Goal: Task Accomplishment & Management: Manage account settings

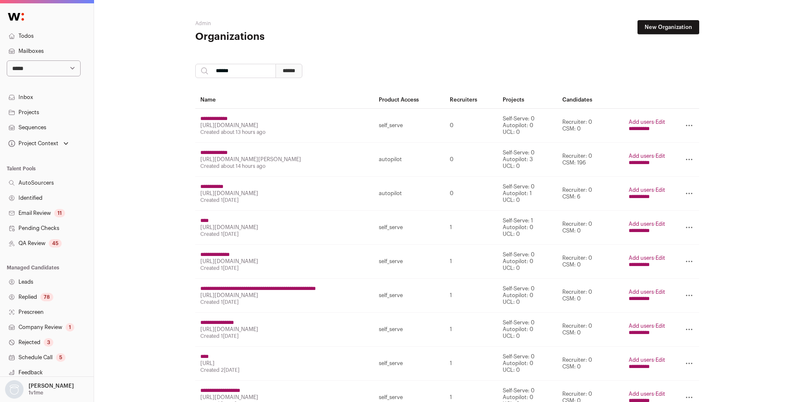
type input "******"
click at [275, 64] on input "******" at bounding box center [288, 71] width 27 height 14
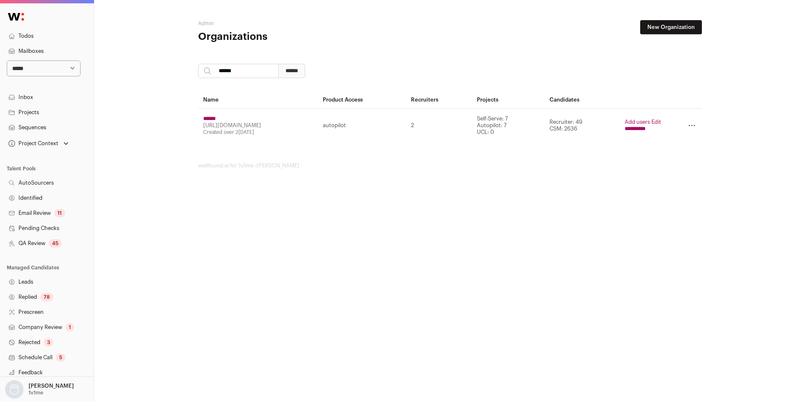
click at [645, 131] on input "**********" at bounding box center [635, 129] width 21 height 7
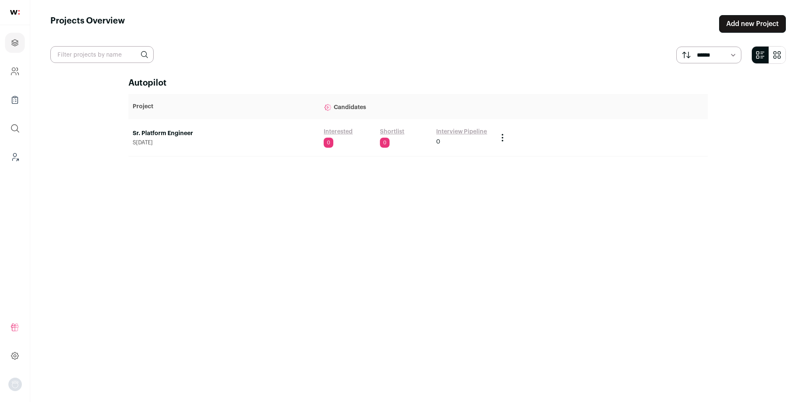
click at [159, 135] on link "Sr. Platform Engineer" at bounding box center [224, 133] width 183 height 8
click at [388, 131] on link "Shortlist" at bounding box center [392, 132] width 24 height 8
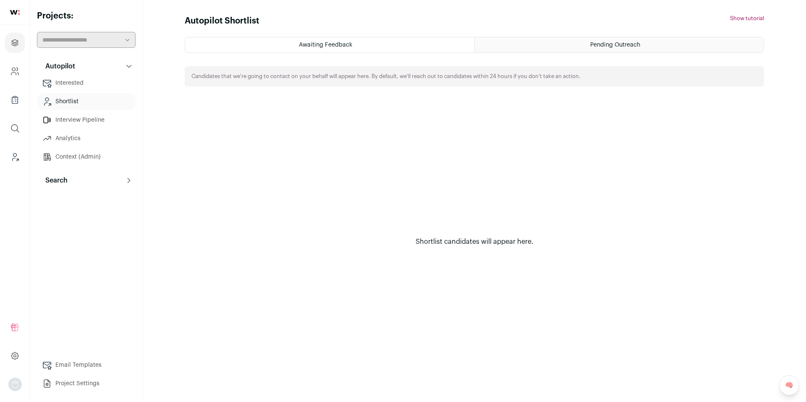
click at [68, 179] on button "Search" at bounding box center [86, 180] width 99 height 17
click at [72, 197] on link "Search" at bounding box center [86, 197] width 99 height 17
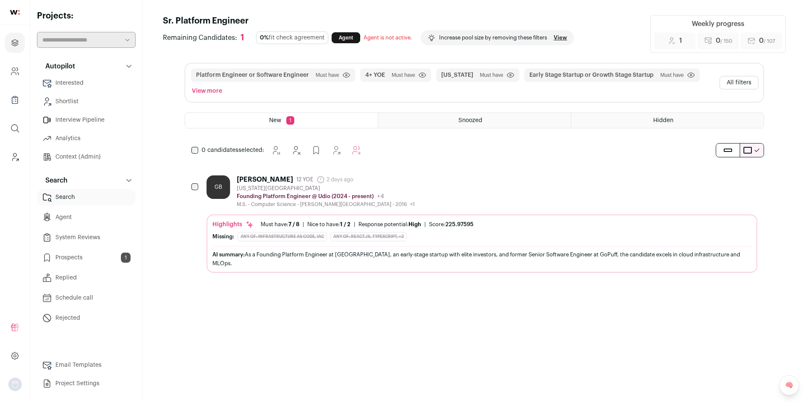
click at [87, 256] on html "Projects Company and ATS Settings Company Lists (Experimental) Global Search Le…" at bounding box center [403, 201] width 806 height 402
click at [87, 256] on link "Prospects 1" at bounding box center [86, 257] width 99 height 17
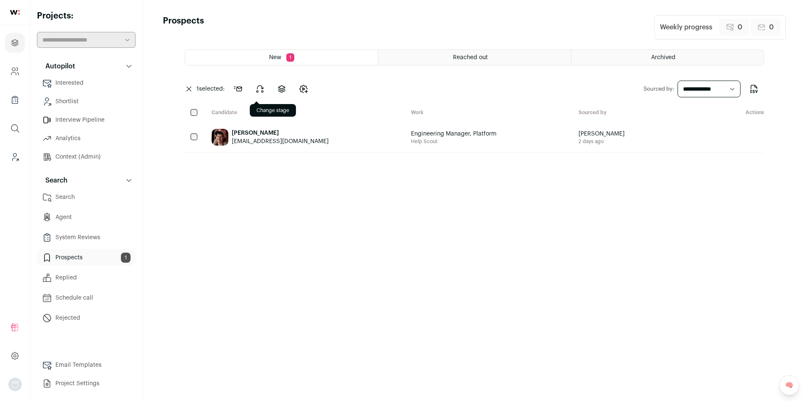
click at [262, 92] on icon at bounding box center [260, 89] width 7 height 7
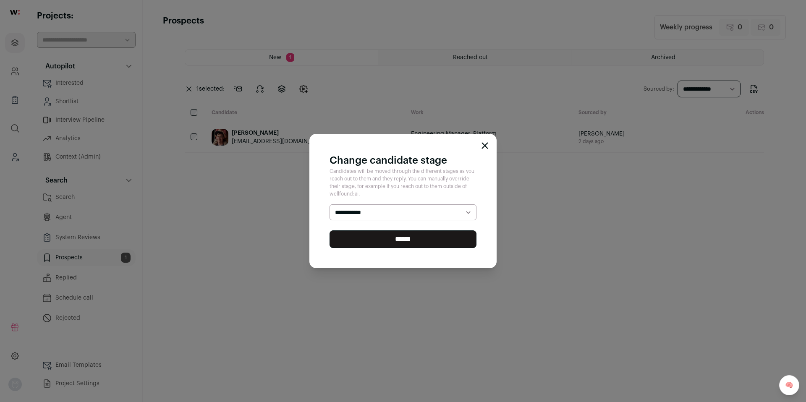
click at [262, 205] on div "**********" at bounding box center [403, 201] width 806 height 402
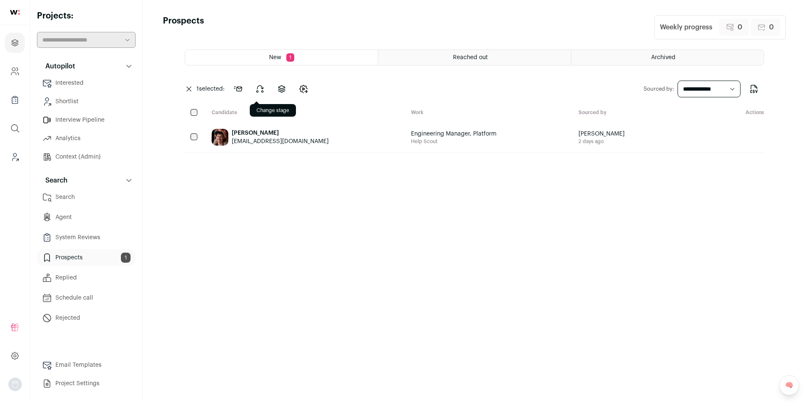
click at [263, 87] on icon at bounding box center [260, 89] width 7 height 7
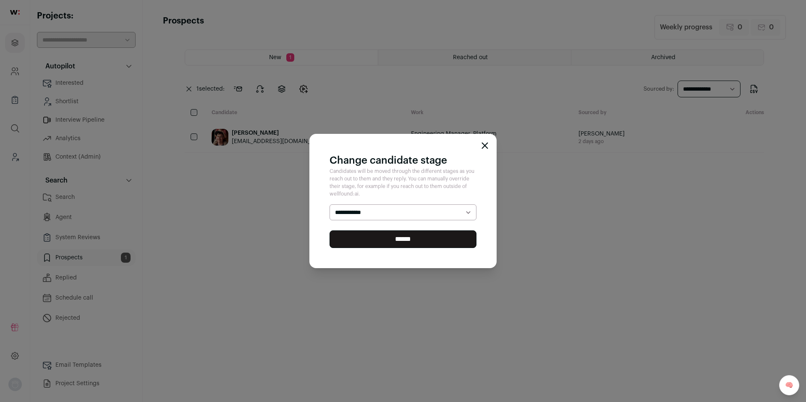
click at [375, 212] on select "**********" at bounding box center [403, 213] width 147 height 16
select select "********"
click at [330, 205] on select "**********" at bounding box center [403, 213] width 147 height 16
click at [384, 249] on div "**********" at bounding box center [402, 201] width 187 height 134
click at [384, 246] on input "******" at bounding box center [403, 240] width 147 height 18
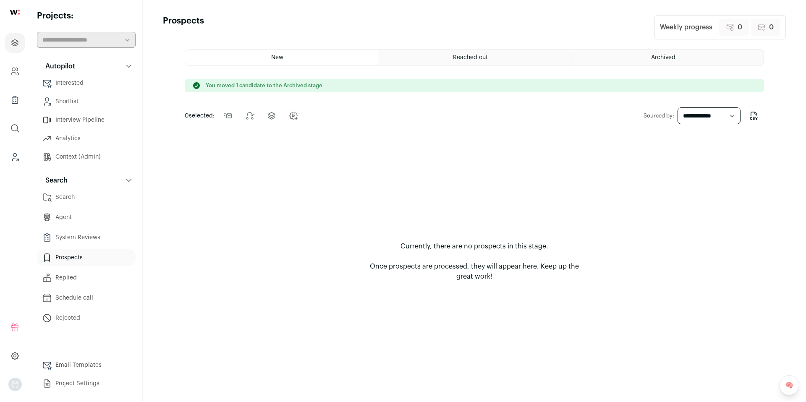
click at [74, 198] on link "Search" at bounding box center [86, 197] width 99 height 17
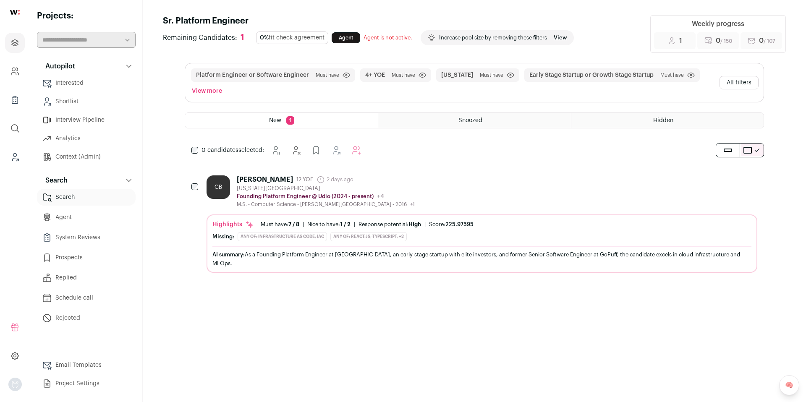
click at [734, 84] on button "All filters" at bounding box center [739, 82] width 39 height 13
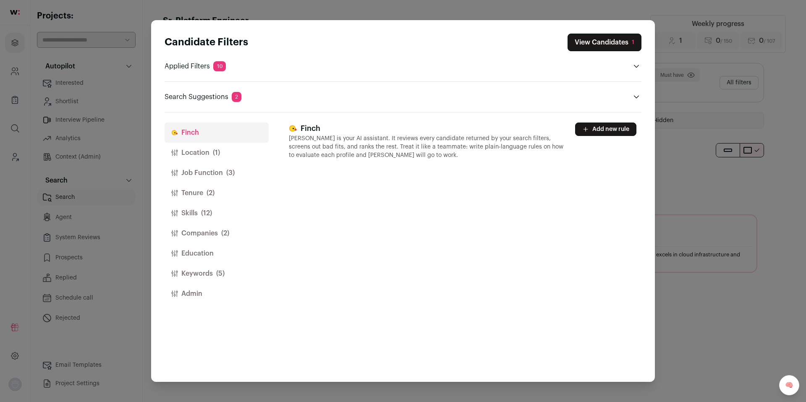
click at [190, 155] on button "Location (1)" at bounding box center [217, 153] width 104 height 20
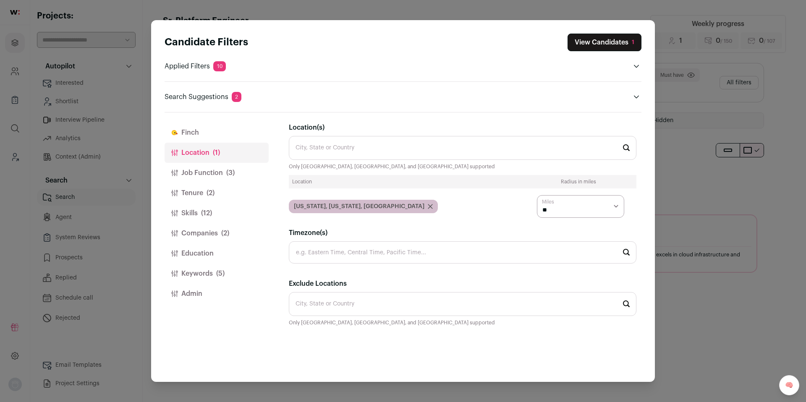
click at [216, 172] on button "Job Function (3)" at bounding box center [217, 173] width 104 height 20
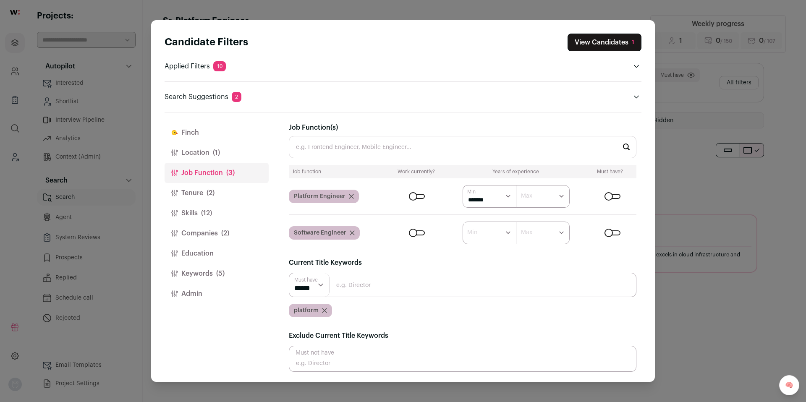
click at [204, 196] on button "Tenure (2)" at bounding box center [217, 193] width 104 height 20
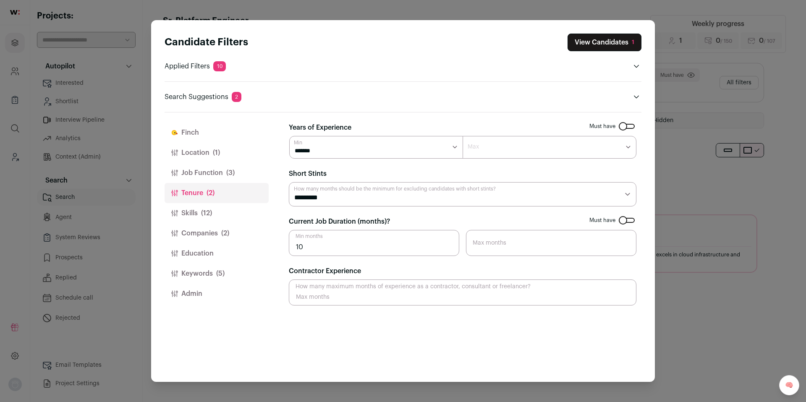
click at [201, 209] on button "Skills (12)" at bounding box center [217, 213] width 104 height 20
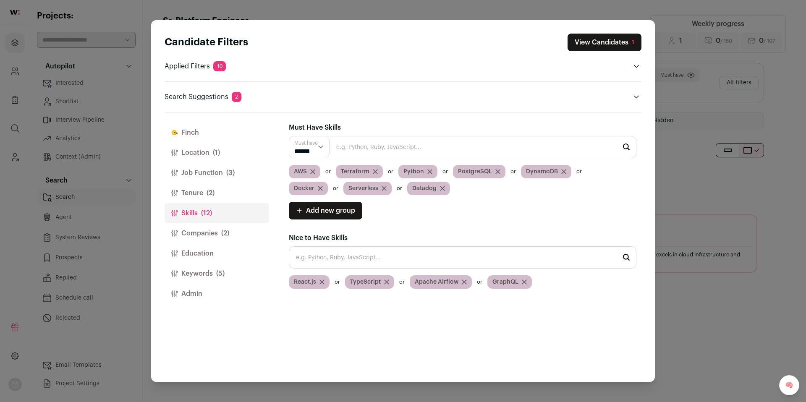
click at [202, 234] on button "Companies (2)" at bounding box center [217, 233] width 104 height 20
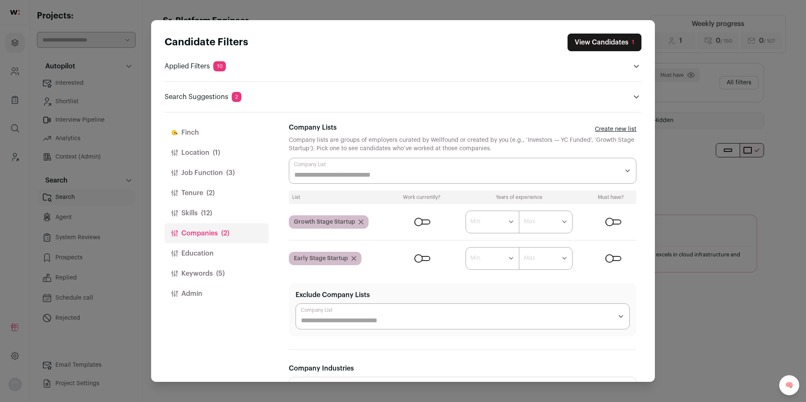
click at [200, 215] on button "Skills (12)" at bounding box center [217, 213] width 104 height 20
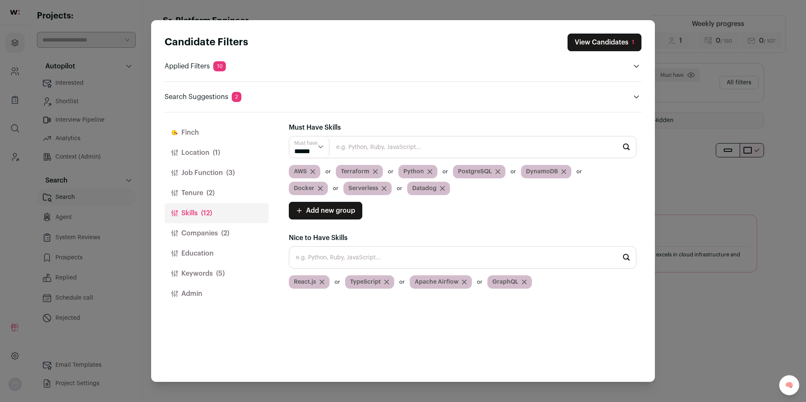
click at [198, 274] on button "Keywords (5)" at bounding box center [217, 274] width 104 height 20
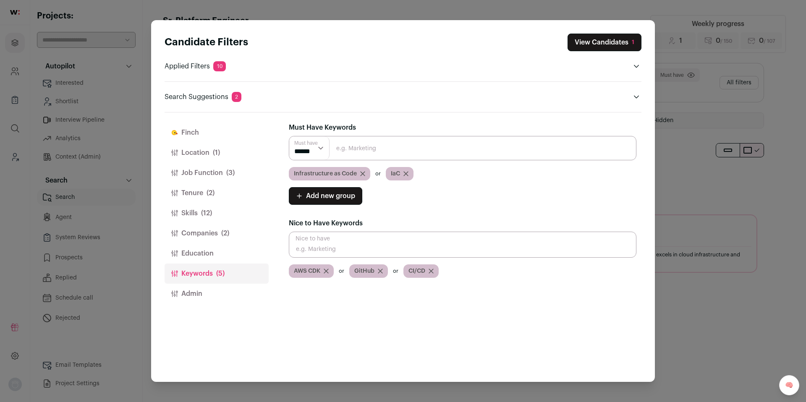
click at [363, 175] on icon "Close modal via background" at bounding box center [362, 173] width 5 height 5
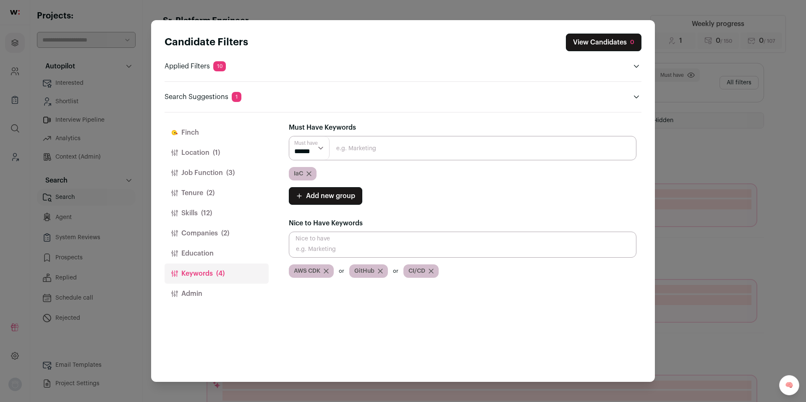
click at [309, 172] on icon "Close modal via background" at bounding box center [309, 173] width 5 height 5
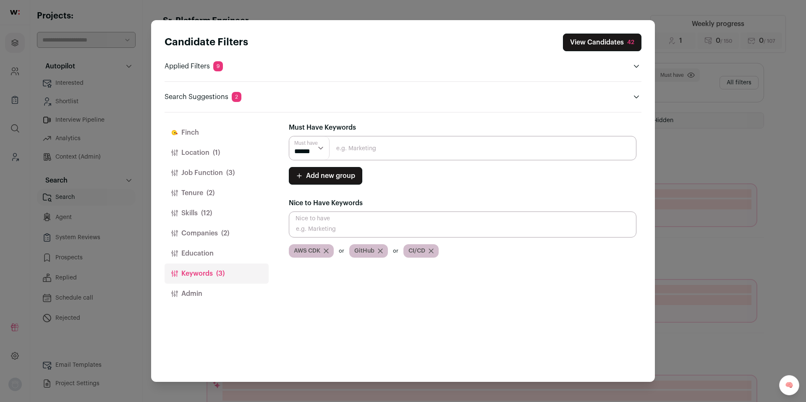
click at [705, 154] on div "Candidate Filters View Candidates 42 Applied Filters 9 Platform Engineer or Sof…" at bounding box center [403, 201] width 806 height 402
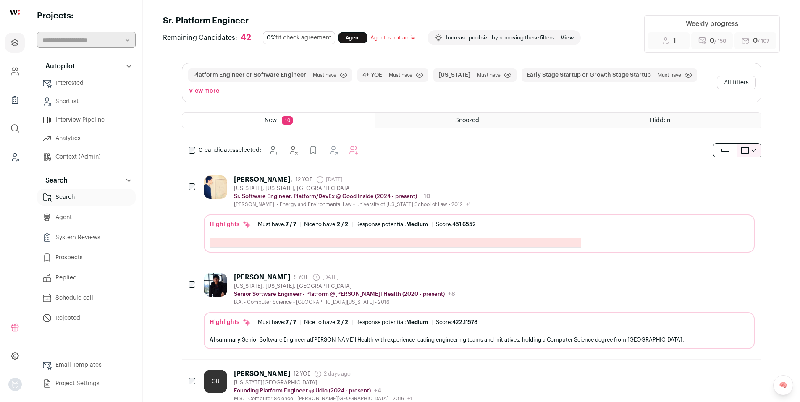
click at [747, 77] on button "All filters" at bounding box center [736, 82] width 39 height 13
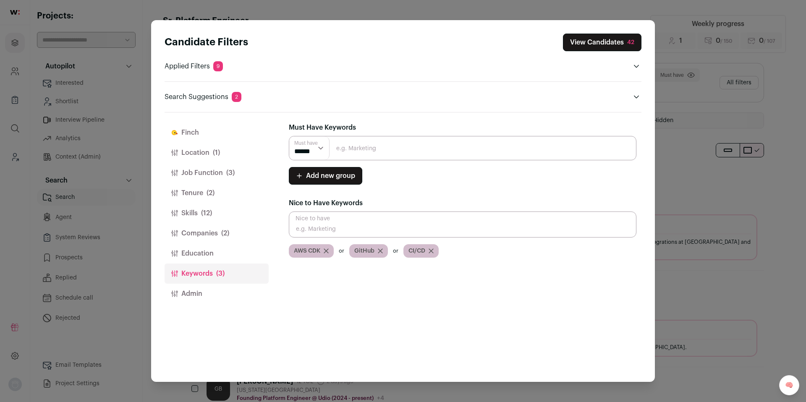
click at [203, 232] on button "Companies (2)" at bounding box center [217, 233] width 104 height 20
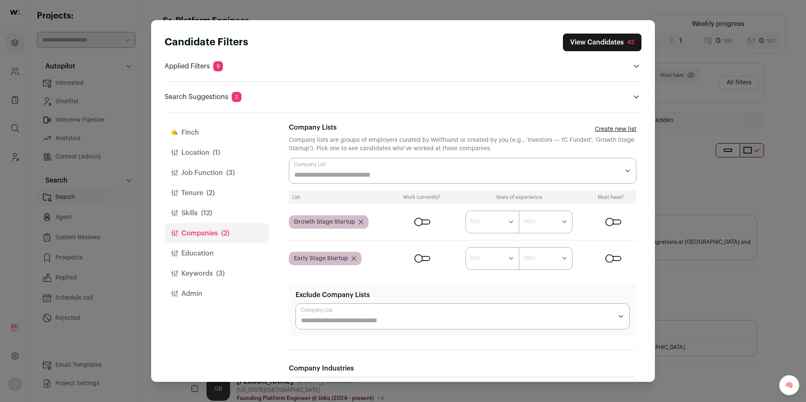
click at [362, 223] on icon "Close modal via background" at bounding box center [361, 222] width 4 height 4
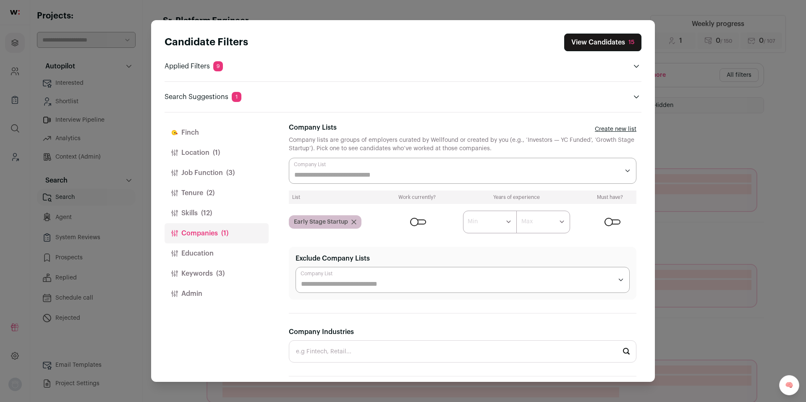
click at [693, 174] on div "Candidate Filters View Candidates 15 Applied Filters 9 Platform Engineer or Sof…" at bounding box center [403, 201] width 806 height 402
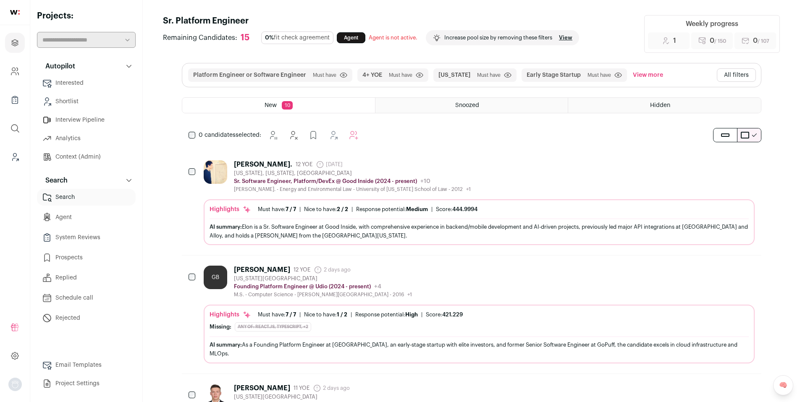
click at [490, 177] on div "[PERSON_NAME]. 12 YOE 1[DATE] Admin only. The last time the profile was scraped…" at bounding box center [479, 176] width 551 height 32
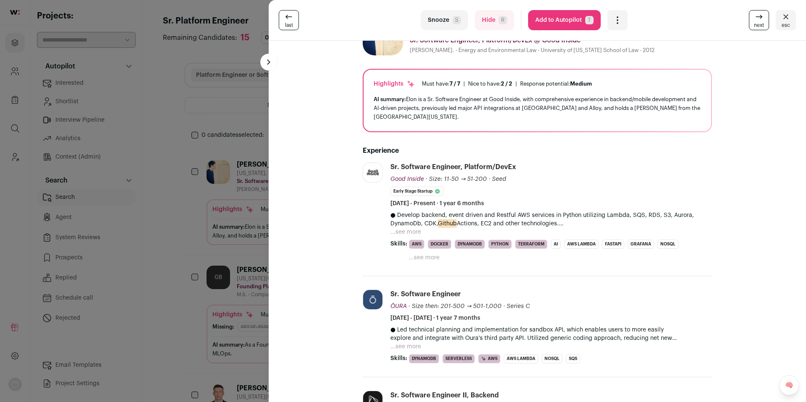
scroll to position [35, 0]
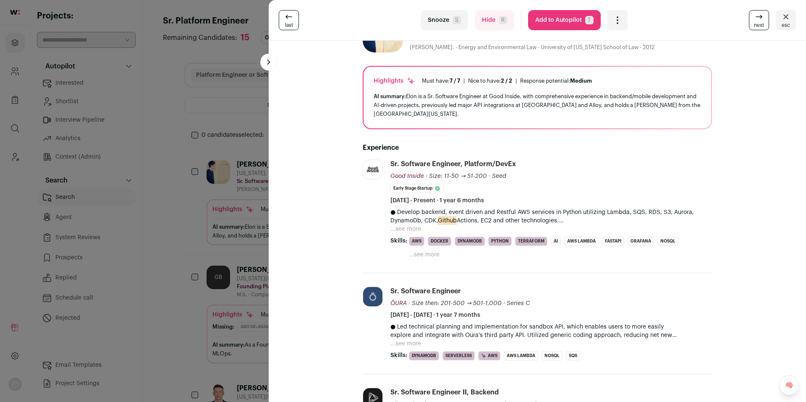
click at [404, 231] on button "...see more" at bounding box center [406, 229] width 31 height 8
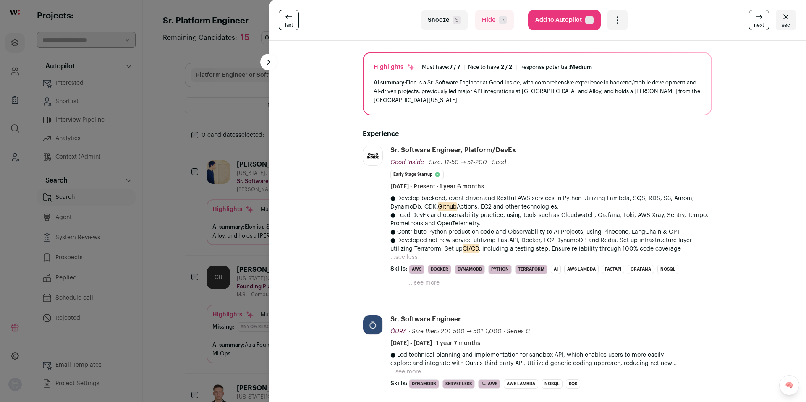
scroll to position [47, 0]
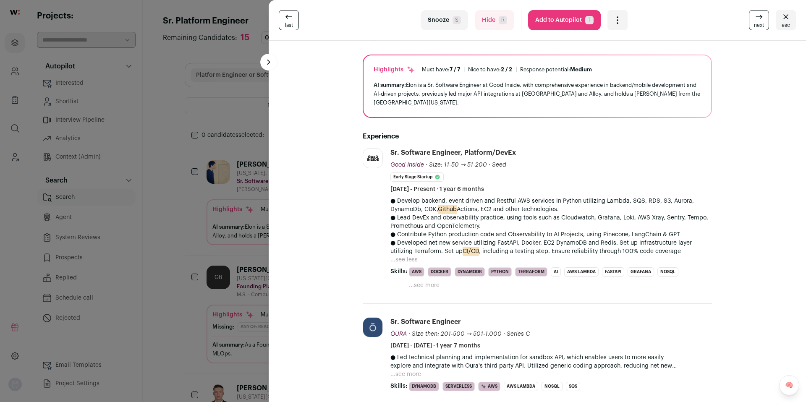
click at [613, 24] on icon "Open dropdown" at bounding box center [618, 20] width 10 height 10
click at [651, 54] on span "Add to Shortlist" at bounding box center [645, 51] width 48 height 8
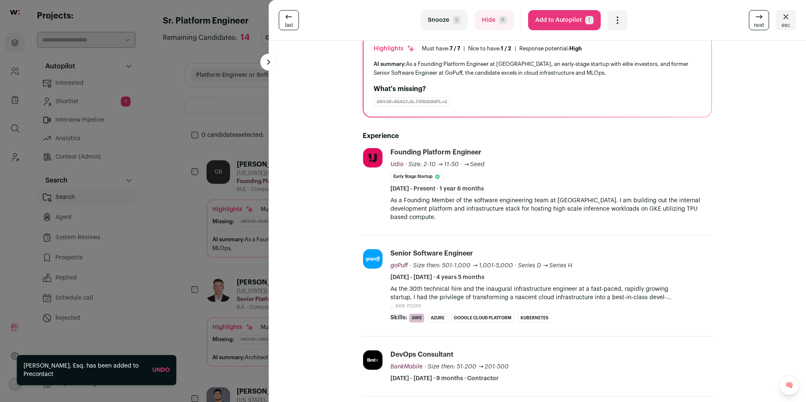
scroll to position [71, 0]
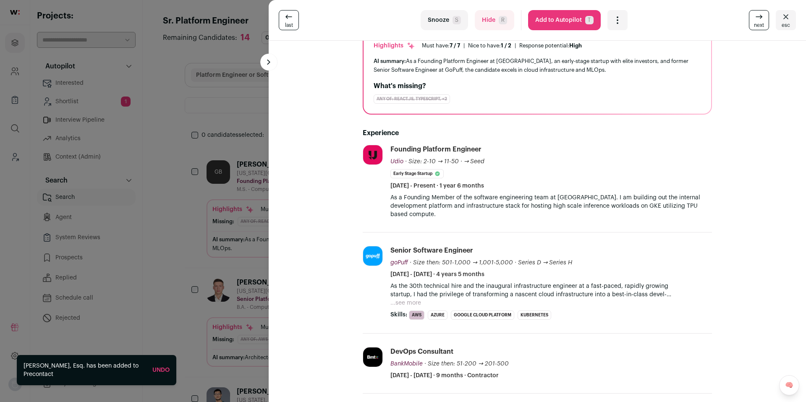
click at [396, 299] on li "Senior Software Engineer goPuff goPuff [DOMAIN_NAME] Add to company list Public…" at bounding box center [552, 283] width 322 height 74
click at [398, 299] on button "...see more" at bounding box center [406, 303] width 31 height 8
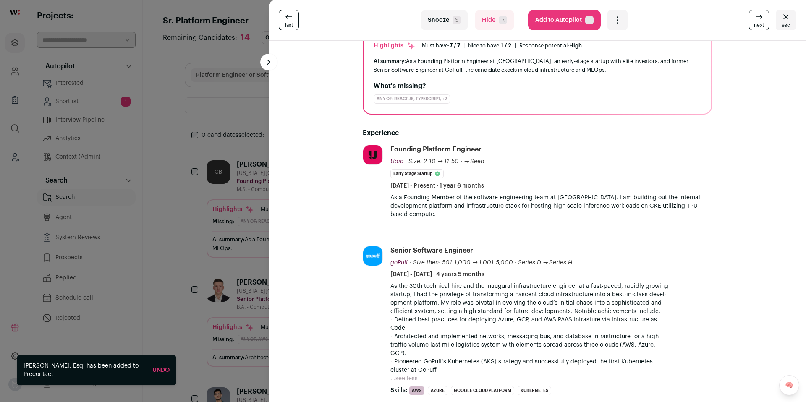
click at [617, 21] on icon "Open dropdown" at bounding box center [618, 20] width 10 height 10
click at [621, 51] on span "Add to Shortlist" at bounding box center [645, 51] width 48 height 8
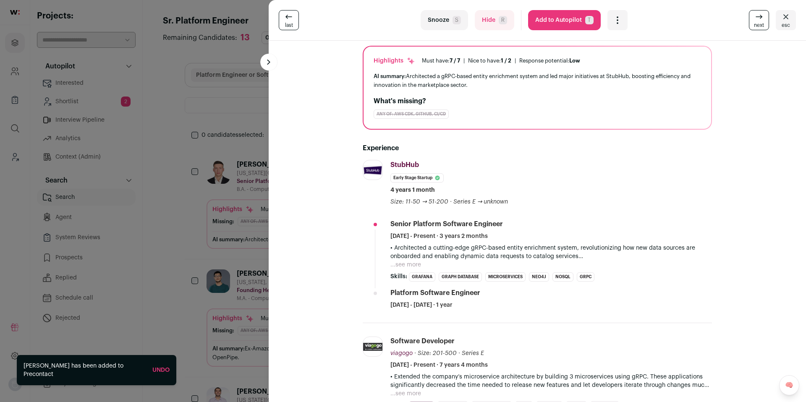
scroll to position [77, 0]
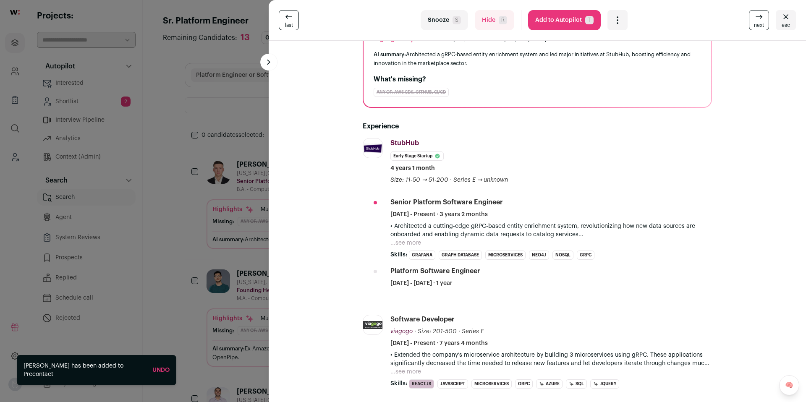
click at [445, 19] on button "Snooze S" at bounding box center [444, 20] width 47 height 20
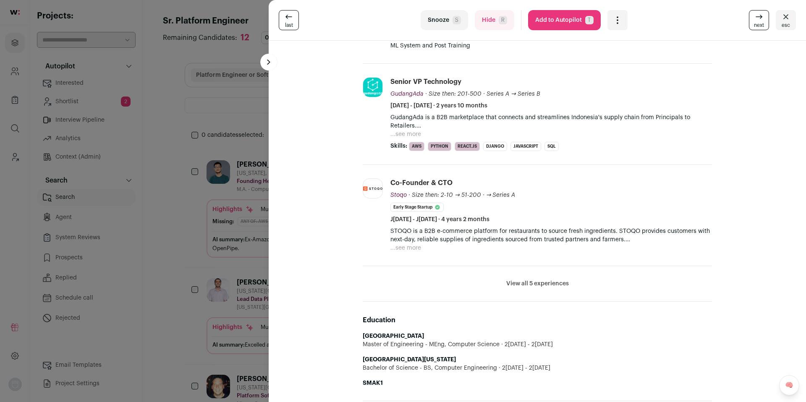
scroll to position [226, 0]
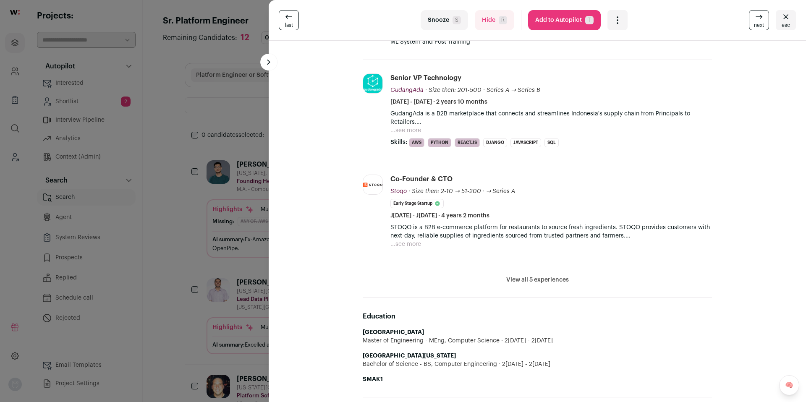
click at [445, 25] on button "Snooze S" at bounding box center [444, 20] width 47 height 20
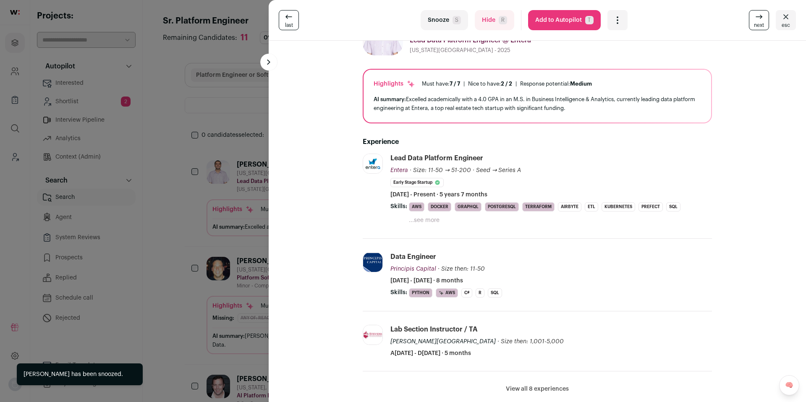
scroll to position [35, 0]
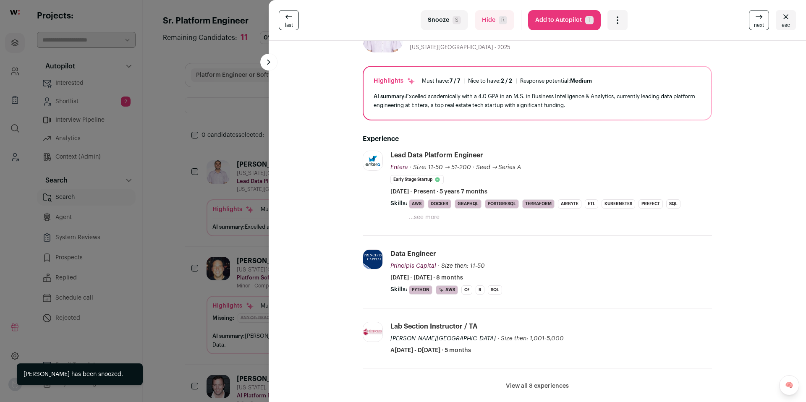
click at [418, 218] on button "...see more" at bounding box center [424, 217] width 31 height 8
click at [447, 18] on button "Snooze S" at bounding box center [444, 20] width 47 height 20
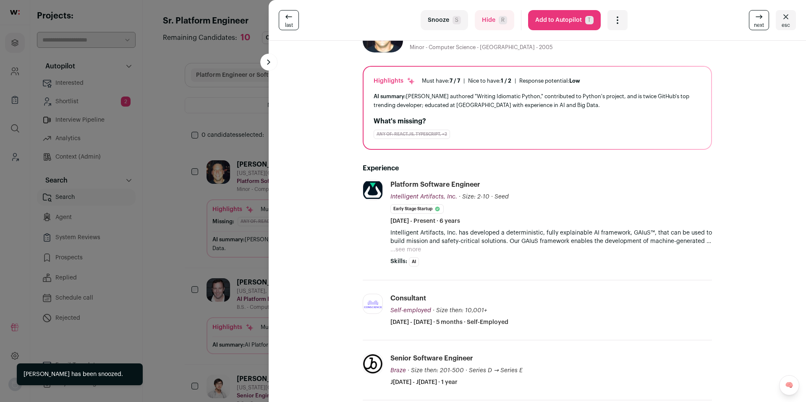
click at [405, 247] on button "...see more" at bounding box center [406, 250] width 31 height 8
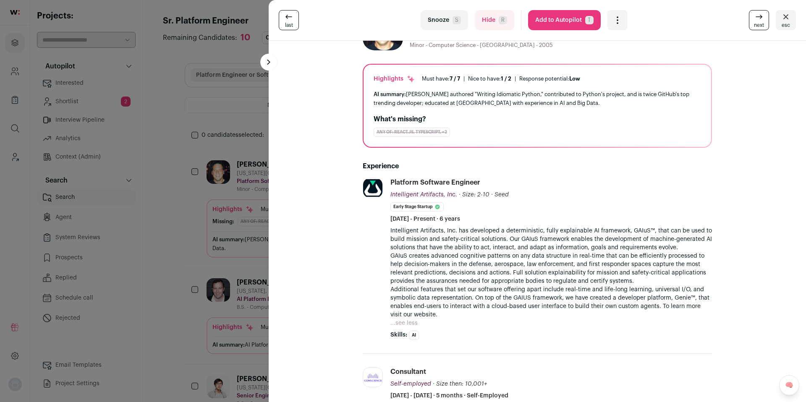
scroll to position [0, 0]
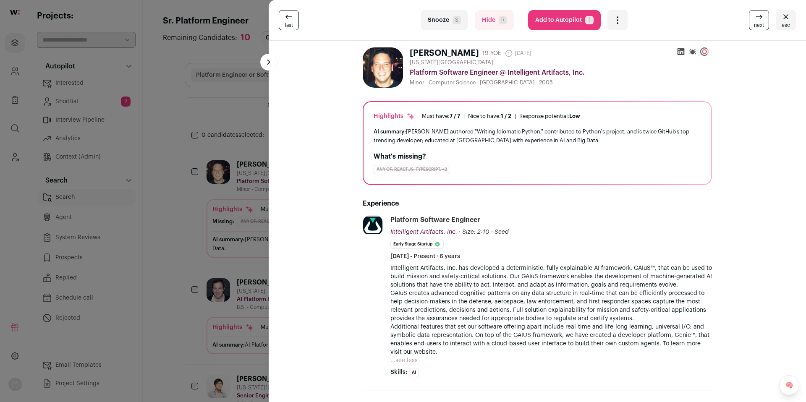
click at [608, 18] on div "Open dropdown" at bounding box center [618, 20] width 20 height 20
drag, startPoint x: 614, startPoint y: 55, endPoint x: 618, endPoint y: 54, distance: 4.3
click at [615, 55] on ul "Add to Shortlist Re-calibrate project Report a Problem Report the candidate" at bounding box center [661, 66] width 93 height 47
click at [621, 54] on span "Add to Shortlist" at bounding box center [645, 51] width 48 height 8
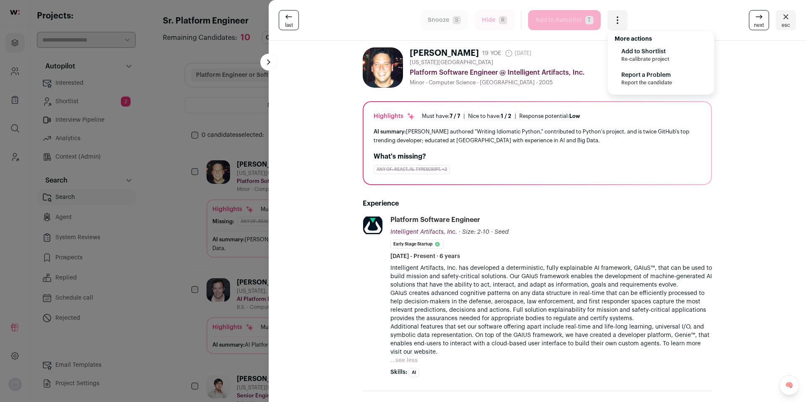
click at [642, 54] on span "Add to Shortlist" at bounding box center [645, 51] width 48 height 8
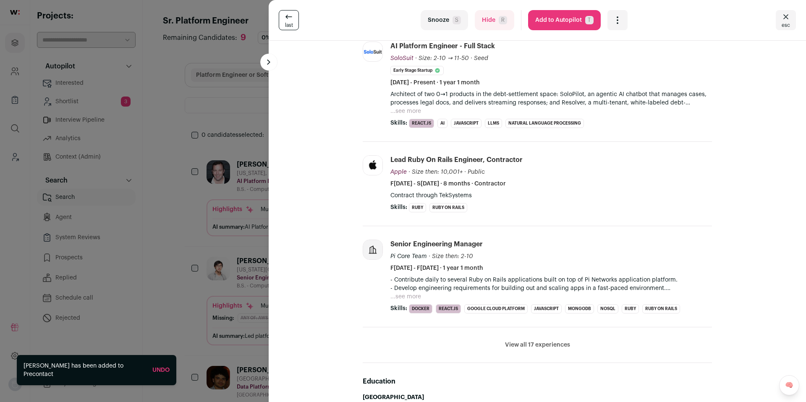
scroll to position [147, 0]
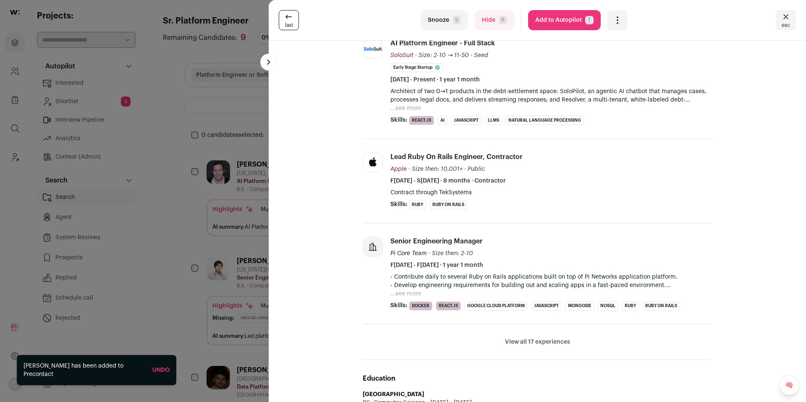
click at [407, 104] on button "...see more" at bounding box center [406, 108] width 31 height 8
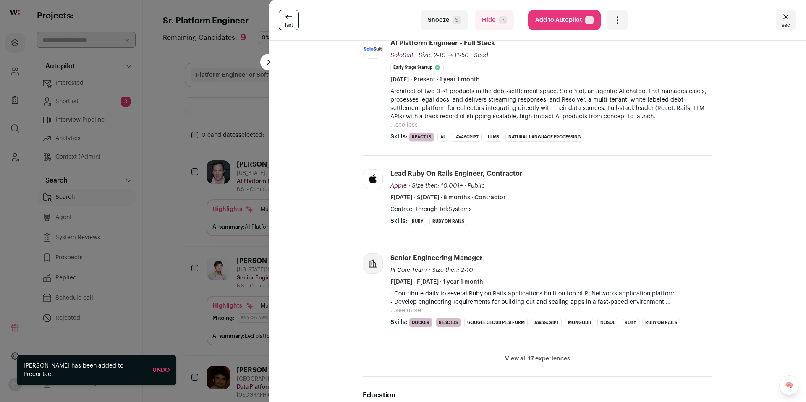
click at [446, 20] on button "Snooze S" at bounding box center [444, 20] width 47 height 20
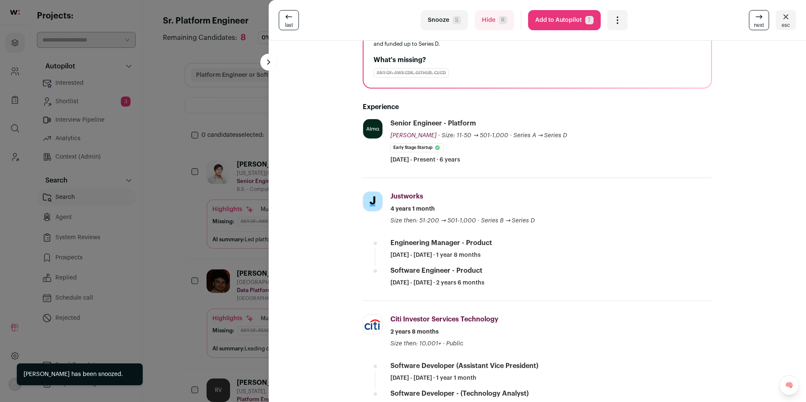
scroll to position [112, 0]
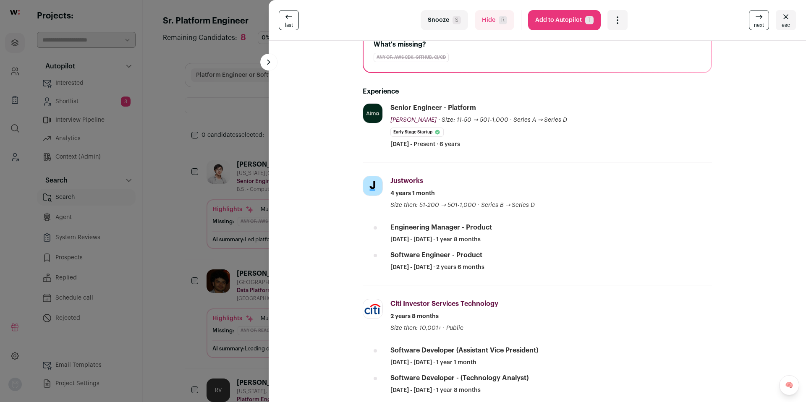
click at [437, 23] on button "Snooze S" at bounding box center [444, 20] width 47 height 20
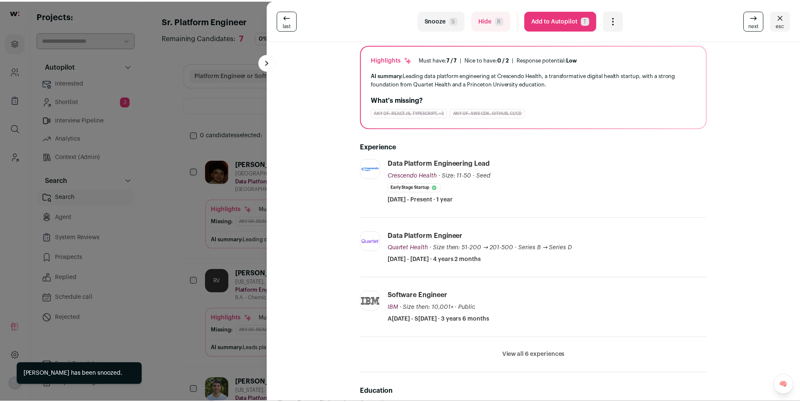
scroll to position [78, 0]
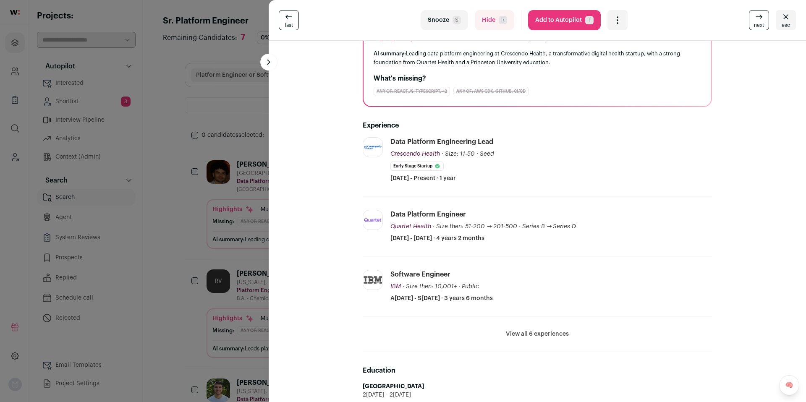
click at [436, 21] on button "Snooze S" at bounding box center [444, 20] width 47 height 20
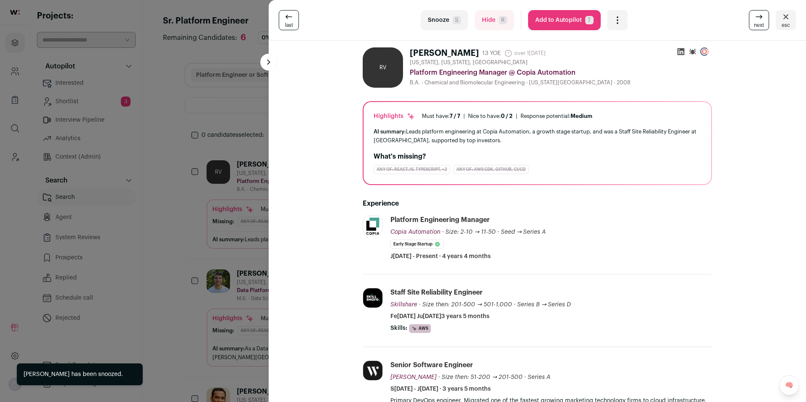
click at [453, 16] on span "S" at bounding box center [457, 20] width 8 height 8
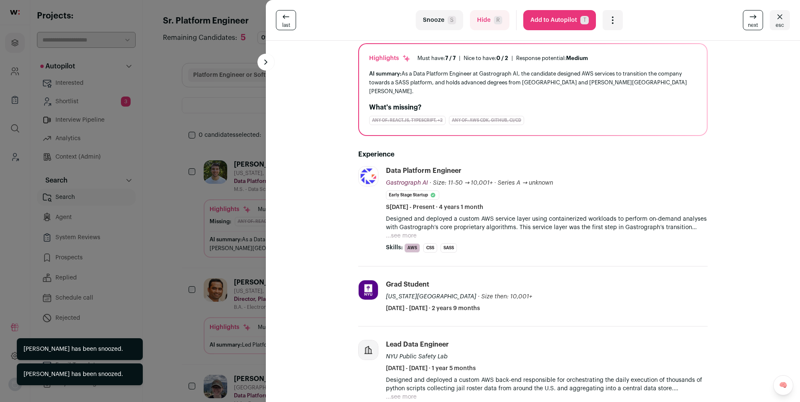
scroll to position [77, 0]
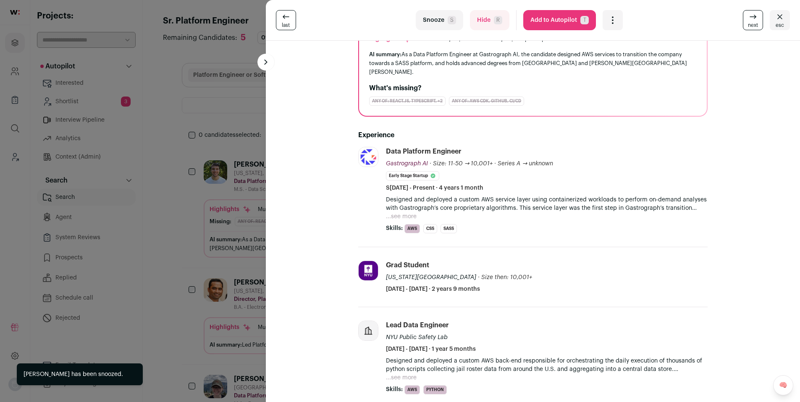
click at [393, 212] on button "...see more" at bounding box center [401, 216] width 31 height 8
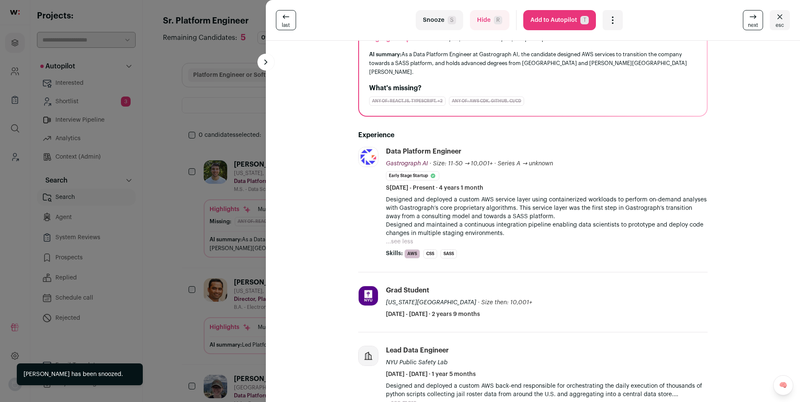
click at [432, 20] on button "Snooze S" at bounding box center [439, 20] width 47 height 20
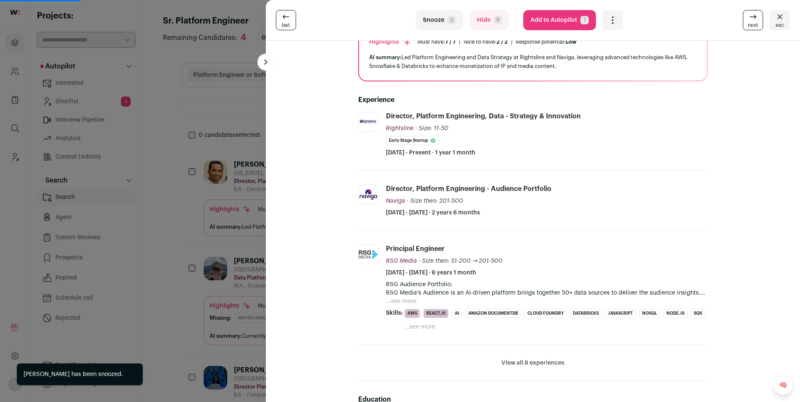
scroll to position [78, 0]
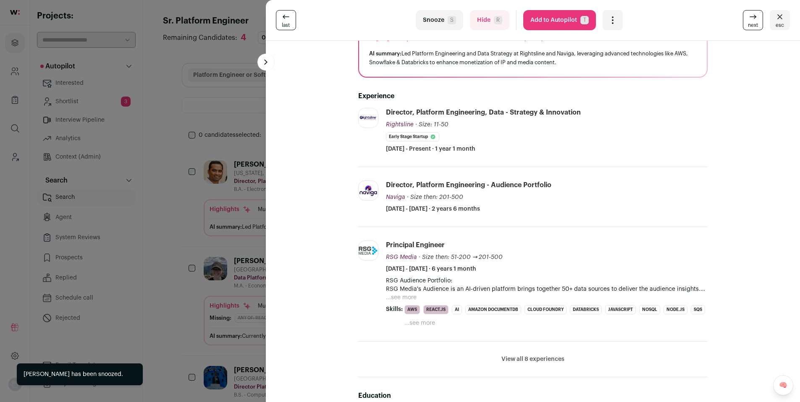
click at [440, 25] on button "Snooze S" at bounding box center [439, 20] width 47 height 20
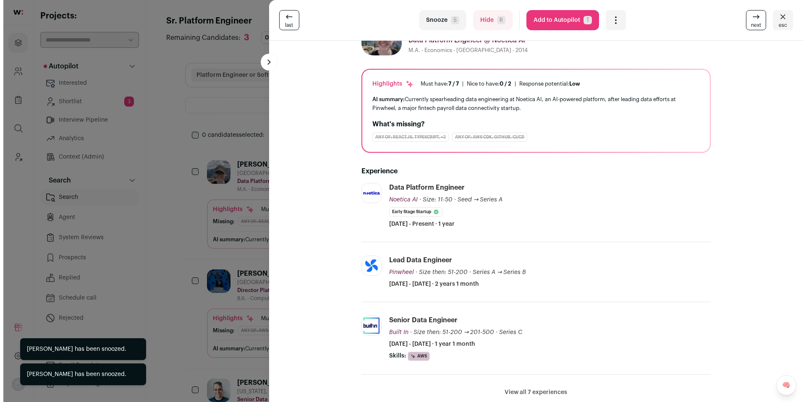
scroll to position [35, 0]
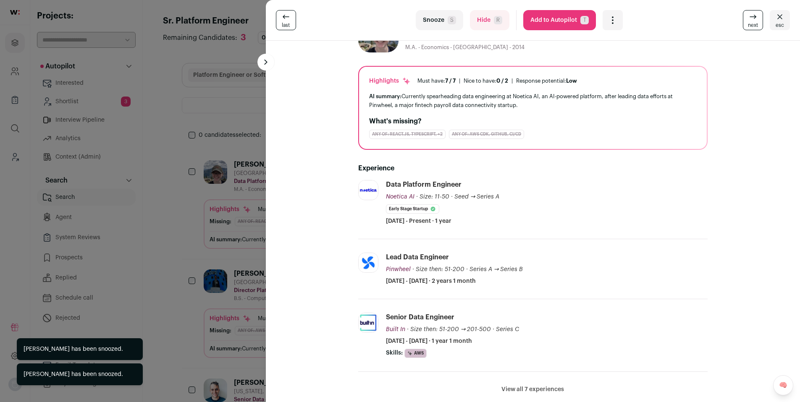
click at [436, 22] on button "Snooze S" at bounding box center [439, 20] width 47 height 20
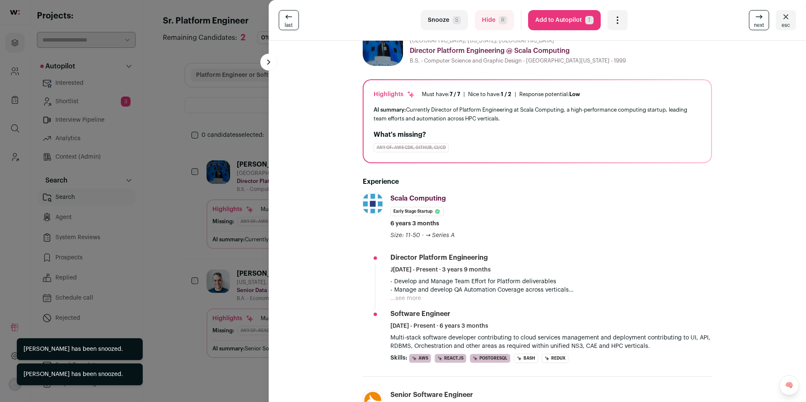
click at [490, 23] on button "Hide R" at bounding box center [494, 20] width 39 height 20
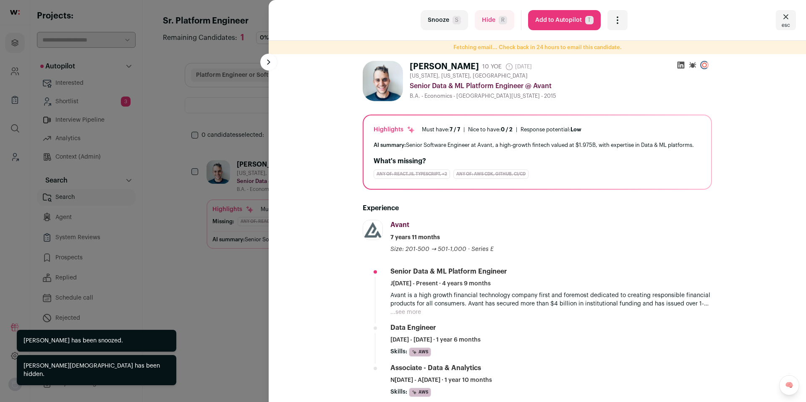
click at [490, 23] on button "Hide R" at bounding box center [494, 20] width 39 height 20
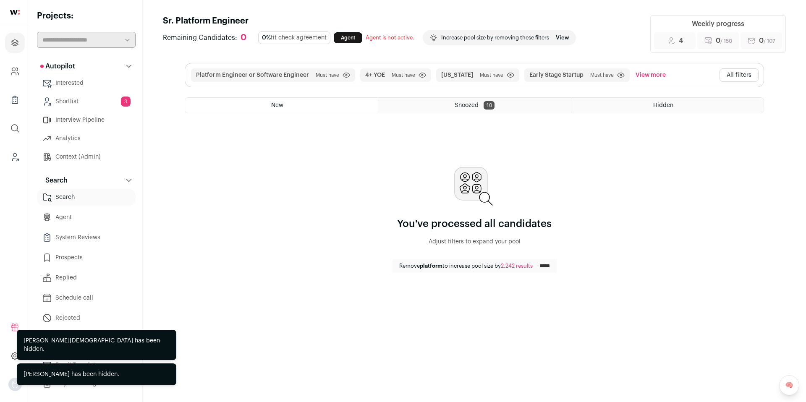
click at [750, 79] on button "All filters" at bounding box center [739, 74] width 39 height 13
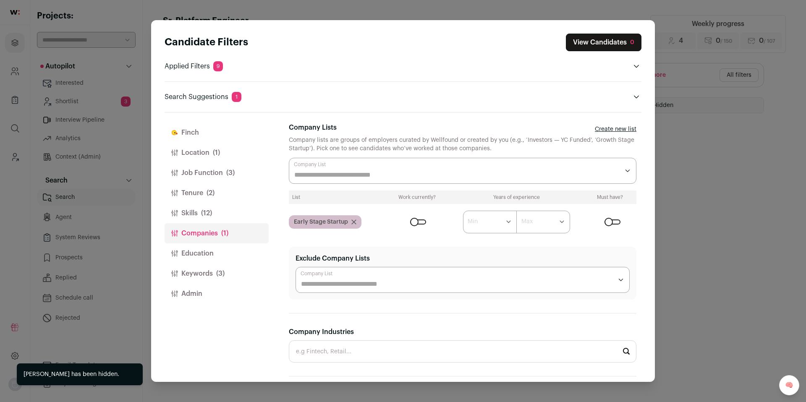
click at [197, 172] on button "Job Function (3)" at bounding box center [217, 173] width 104 height 20
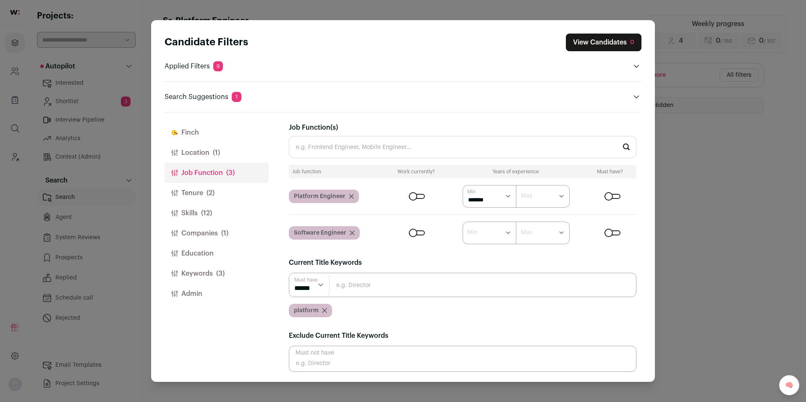
click at [199, 194] on button "Tenure (2)" at bounding box center [217, 193] width 104 height 20
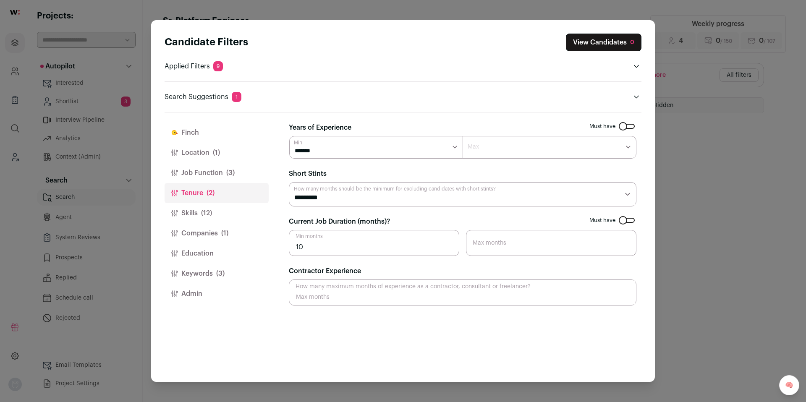
click at [217, 233] on button "Companies (1)" at bounding box center [217, 233] width 104 height 20
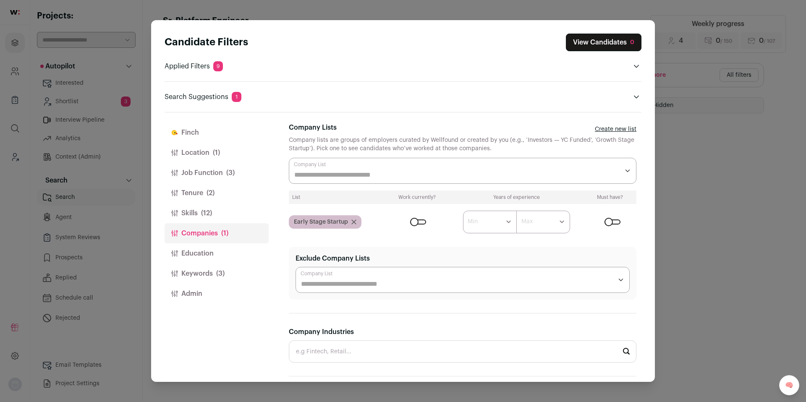
click at [394, 173] on input "Company Lists" at bounding box center [456, 175] width 325 height 10
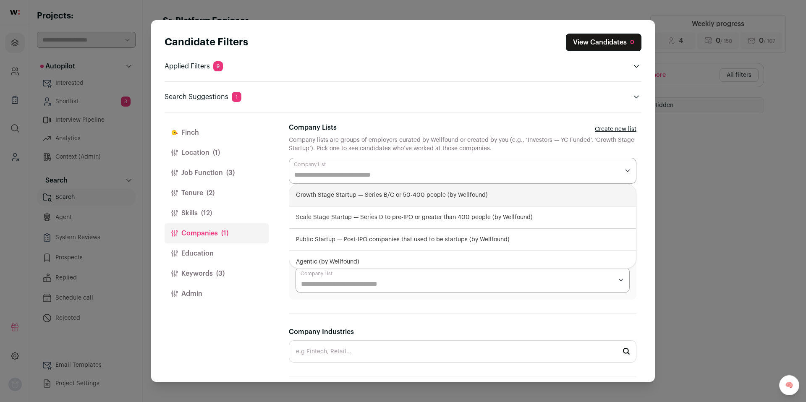
click at [364, 197] on div "Growth Stage Startup — Series B/C or 50-400 people (by Wellfound)" at bounding box center [462, 195] width 347 height 22
select select "**********"
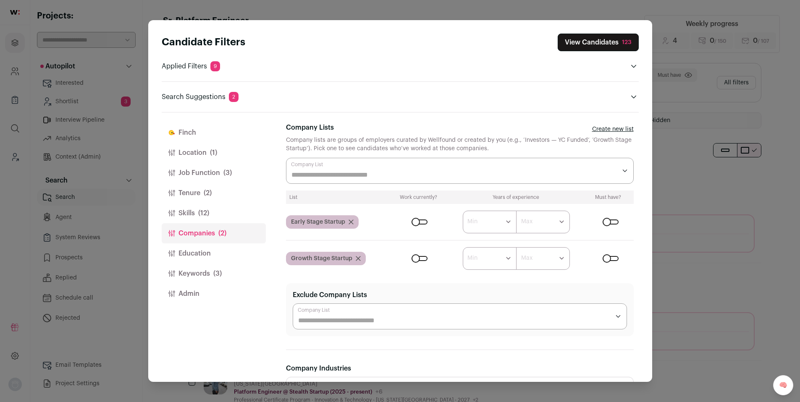
click at [418, 258] on div "Close modal via background" at bounding box center [420, 258] width 16 height 5
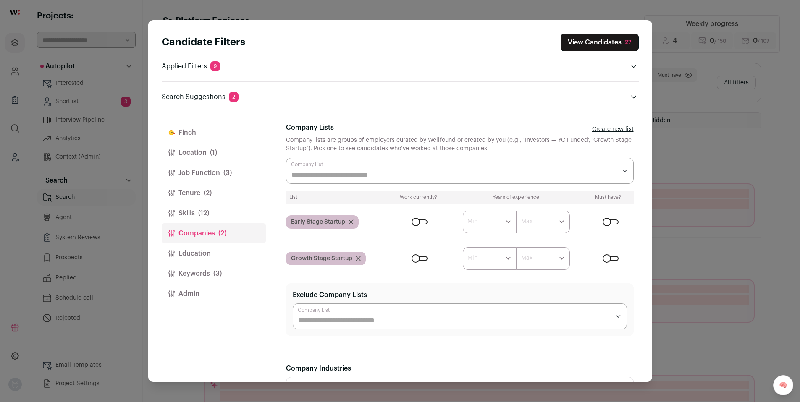
click at [713, 127] on div "Candidate Filters View Candidates 27 Applied Filters 9 Platform Engineer or Sof…" at bounding box center [400, 201] width 800 height 402
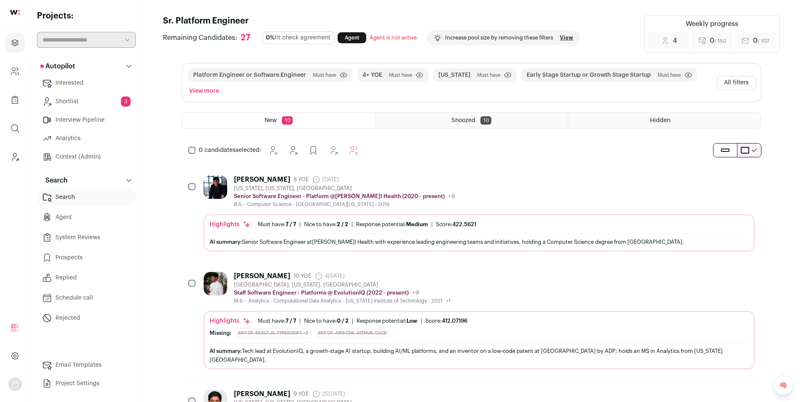
click at [493, 194] on div "[PERSON_NAME] 8 YOE [DATE] Admin only. The last time the profile was scraped. […" at bounding box center [479, 192] width 551 height 32
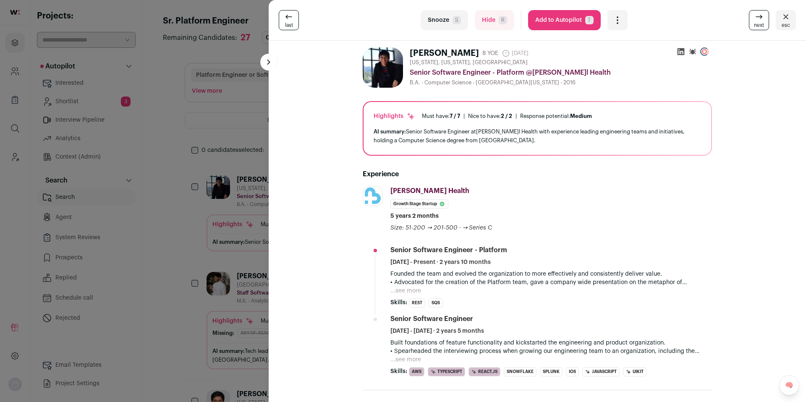
click at [244, 177] on div "last Snooze S Hide R Add to Autopilot T More actions Add to Shortlist Re-calibr…" at bounding box center [403, 201] width 806 height 402
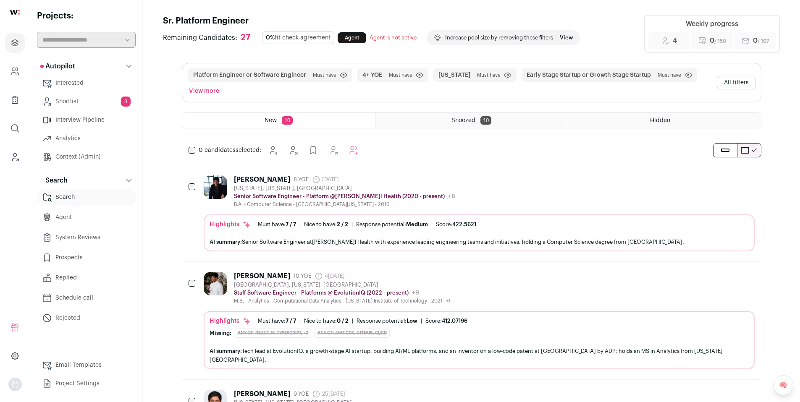
click at [259, 180] on div "[PERSON_NAME]" at bounding box center [262, 180] width 56 height 8
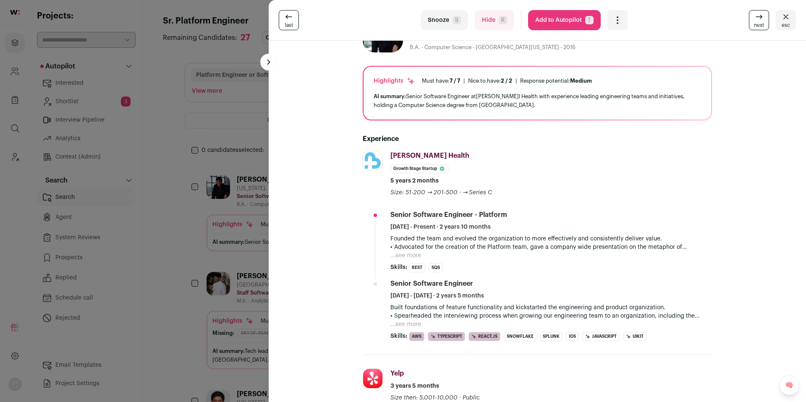
click at [229, 155] on div "last Snooze S Hide R Add to Autopilot T More actions Add to Shortlist Re-calibr…" at bounding box center [403, 201] width 806 height 402
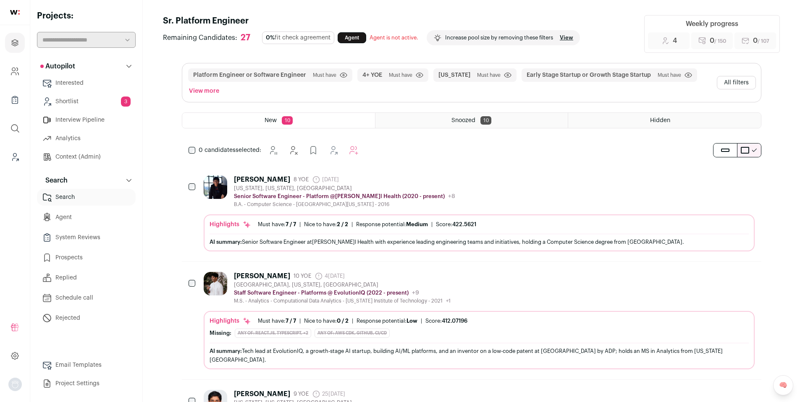
click at [251, 182] on div "[PERSON_NAME]" at bounding box center [262, 180] width 56 height 8
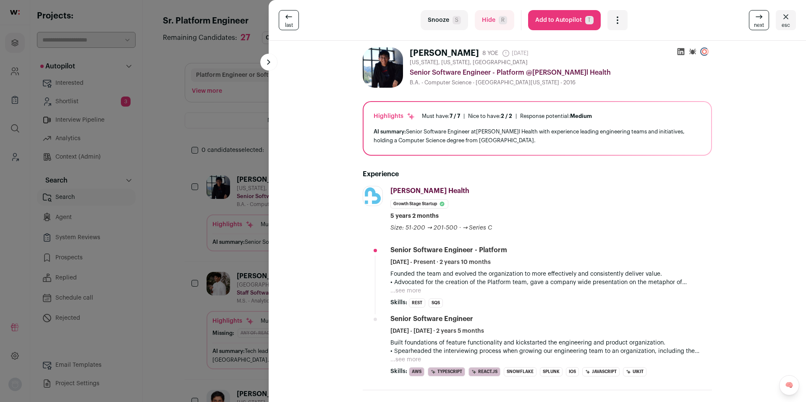
click at [615, 23] on icon "Open dropdown" at bounding box center [618, 20] width 10 height 10
click at [629, 52] on span "Add to Shortlist" at bounding box center [645, 51] width 48 height 8
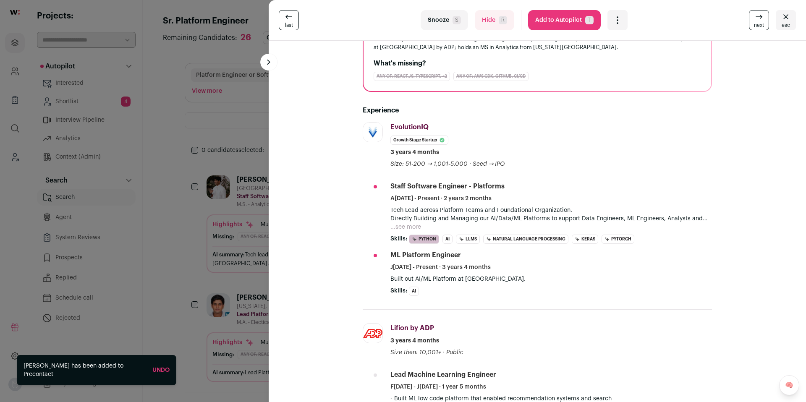
scroll to position [113, 0]
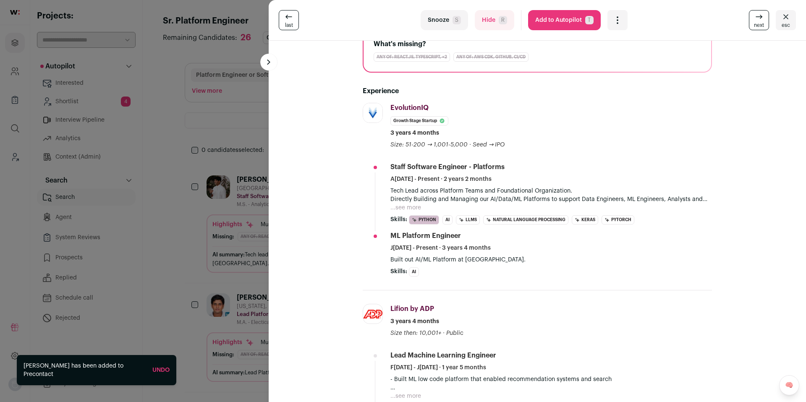
click at [405, 209] on button "...see more" at bounding box center [406, 208] width 31 height 8
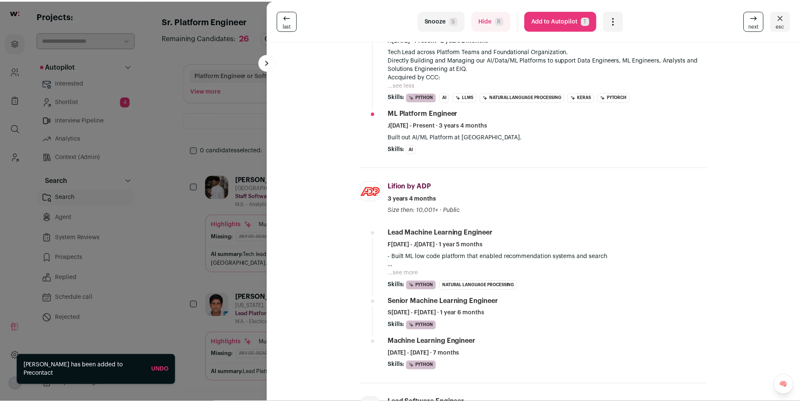
scroll to position [268, 0]
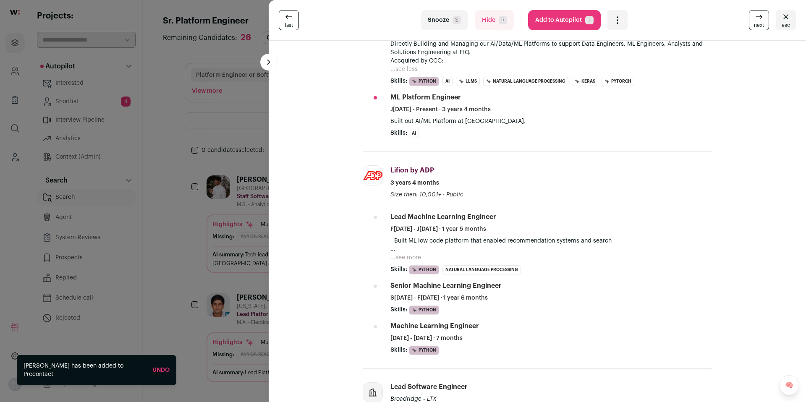
click at [400, 259] on button "...see more" at bounding box center [406, 258] width 31 height 8
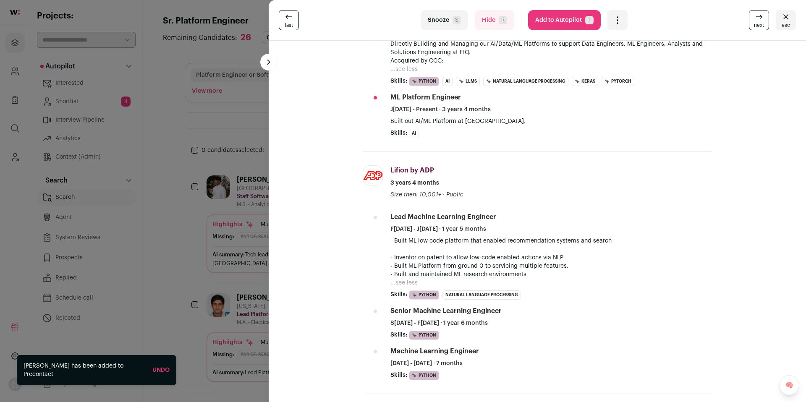
click at [268, 218] on div "last Snooze S Hide R Add to Autopilot T More actions Add to Shortlist Re-calibr…" at bounding box center [403, 201] width 806 height 402
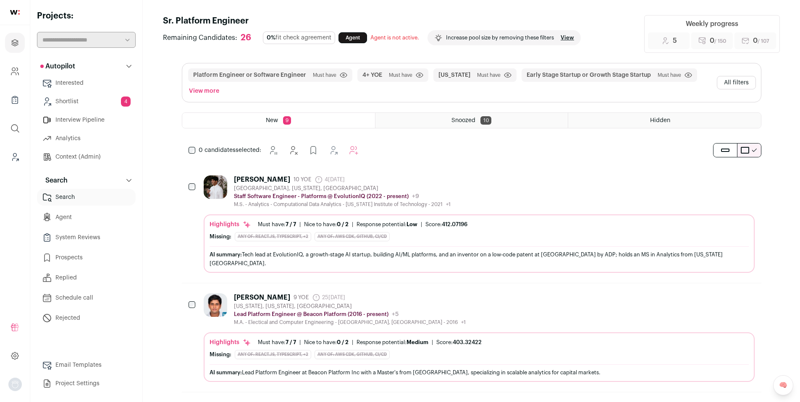
click at [740, 82] on button "All filters" at bounding box center [736, 82] width 39 height 13
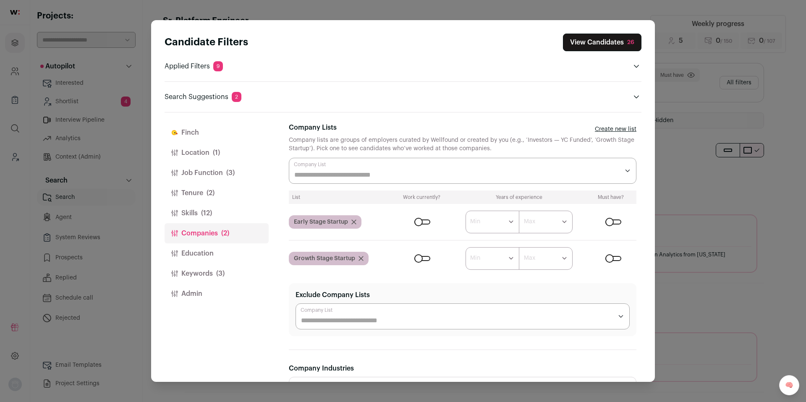
click at [219, 275] on span "(3)" at bounding box center [220, 274] width 8 height 10
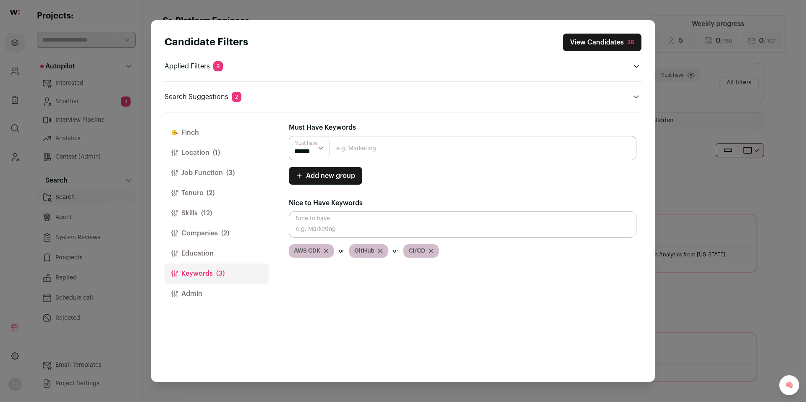
click at [349, 146] on input "Close modal via background" at bounding box center [463, 148] width 348 height 24
click at [205, 233] on button "Companies (2)" at bounding box center [217, 233] width 104 height 20
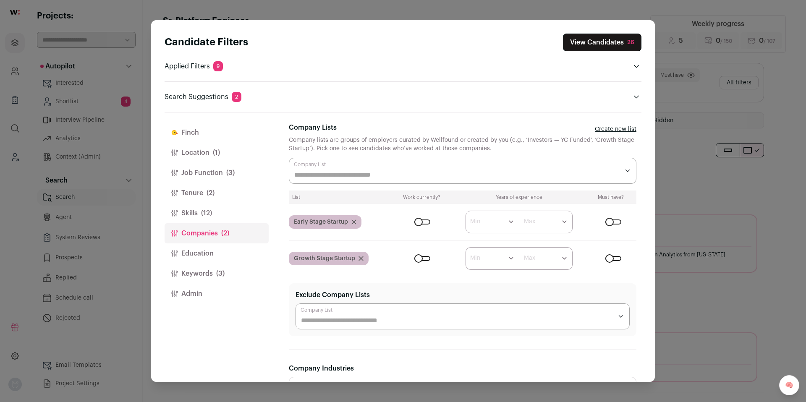
click at [206, 273] on button "Keywords (3)" at bounding box center [217, 274] width 104 height 20
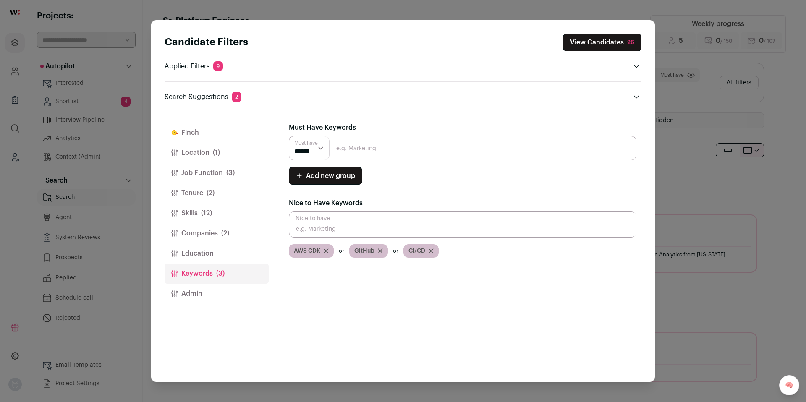
click at [198, 212] on button "Skills (12)" at bounding box center [217, 213] width 104 height 20
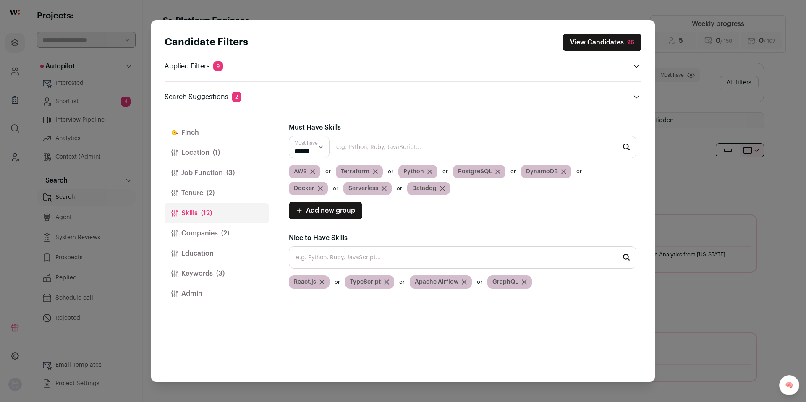
click at [709, 217] on div "Candidate Filters View Candidates 26 Applied Filters 9 Platform Engineer or Sof…" at bounding box center [403, 201] width 806 height 402
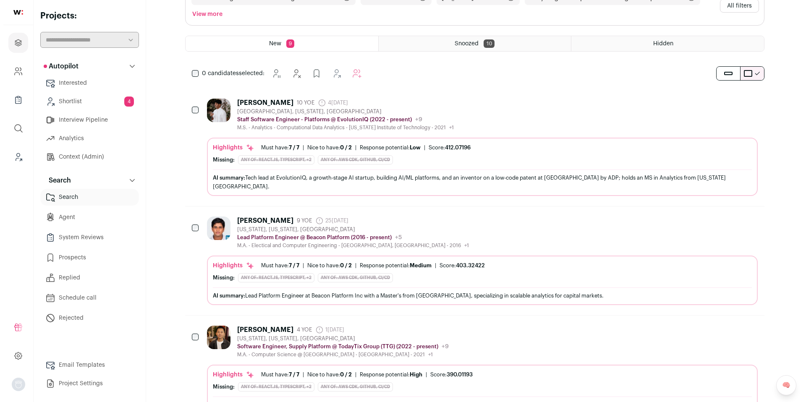
scroll to position [79, 0]
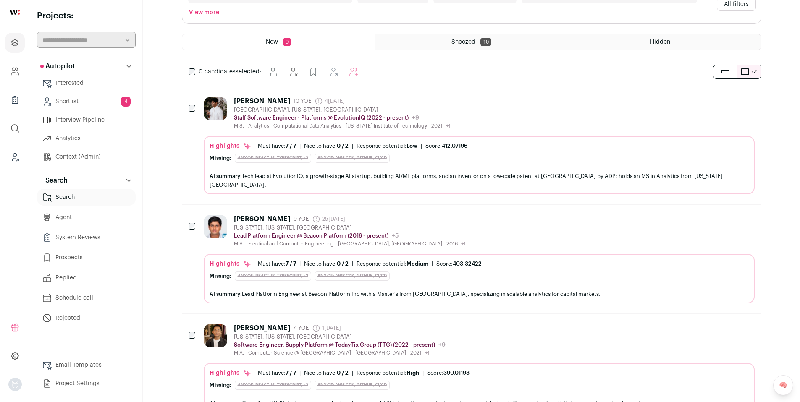
click at [486, 116] on div "[PERSON_NAME] 10 YOE [DATE] Admin only. The last time the profile was scraped. …" at bounding box center [479, 113] width 551 height 32
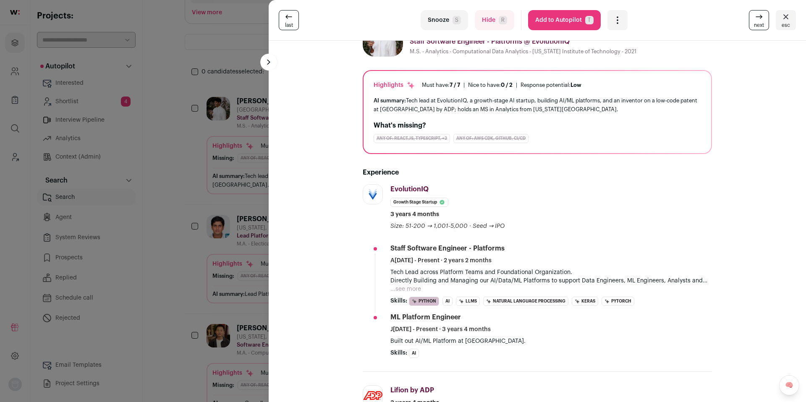
scroll to position [35, 0]
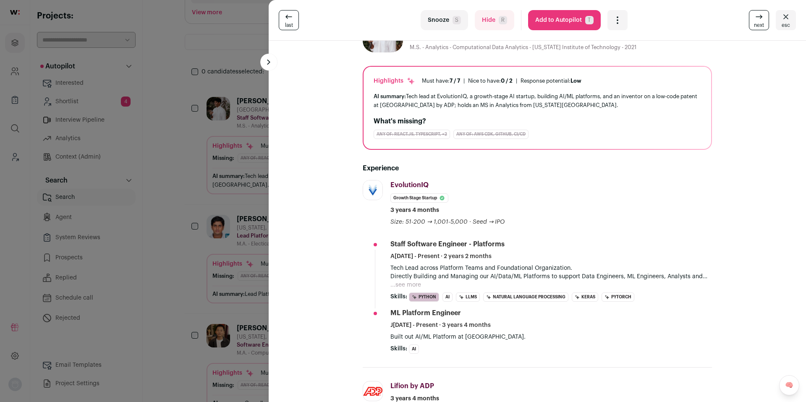
click at [407, 285] on button "...see more" at bounding box center [406, 285] width 31 height 8
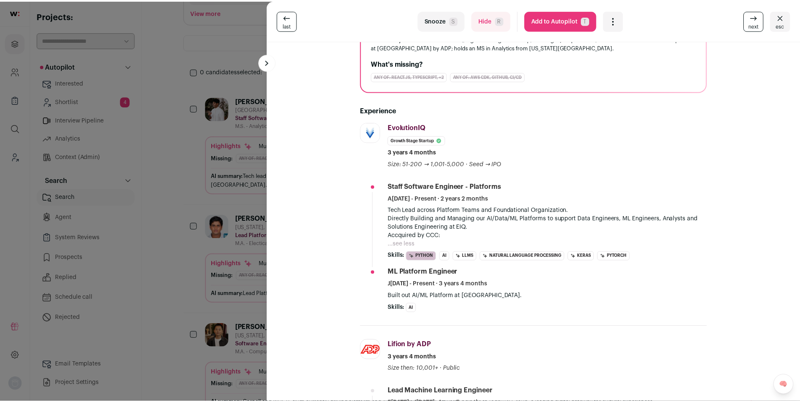
scroll to position [113, 0]
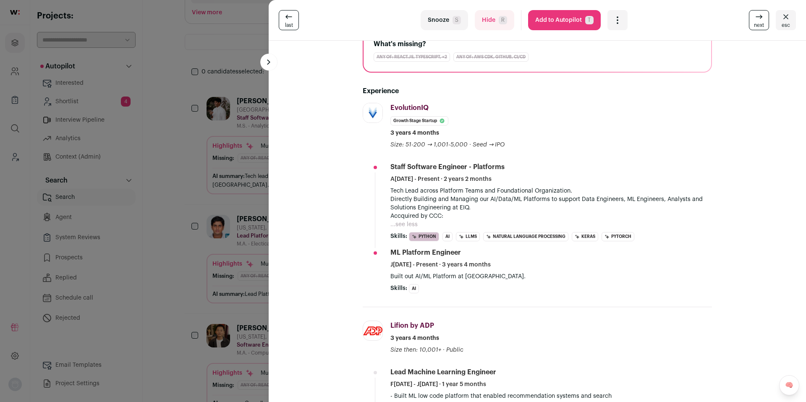
click at [203, 288] on div "last Snooze S Hide R Add to Autopilot T More actions Add to Shortlist Re-calibr…" at bounding box center [403, 201] width 806 height 402
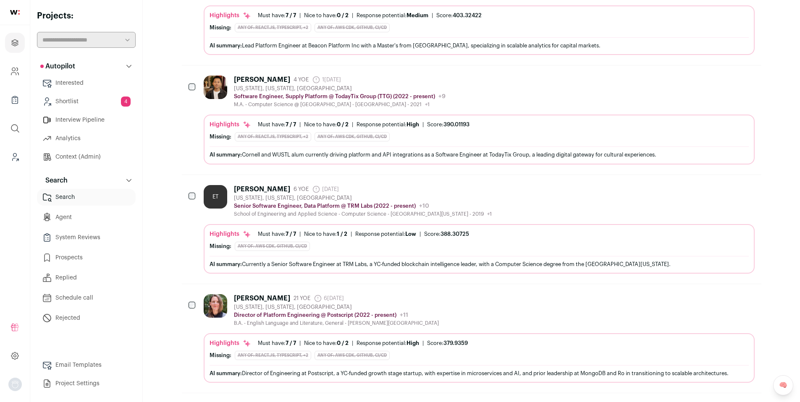
scroll to position [346, 0]
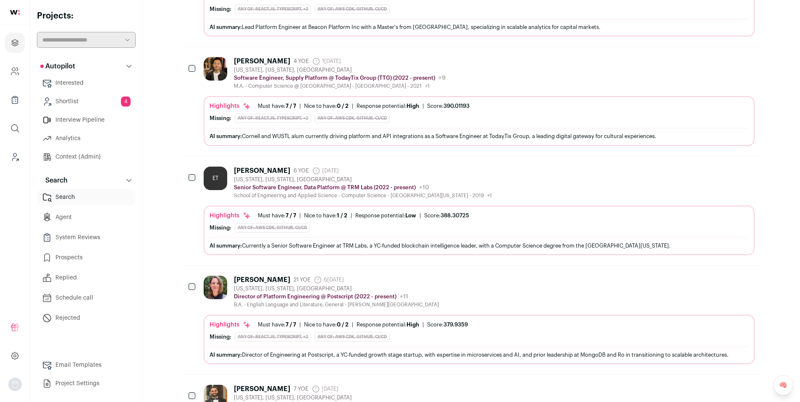
click at [676, 275] on icon "Hide" at bounding box center [679, 280] width 10 height 10
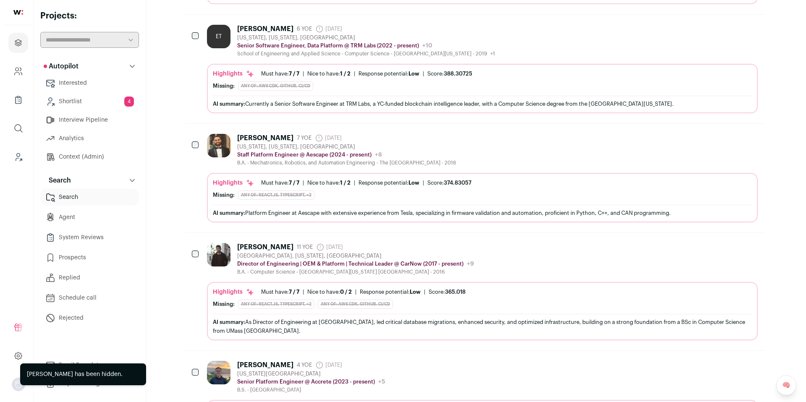
scroll to position [501, 0]
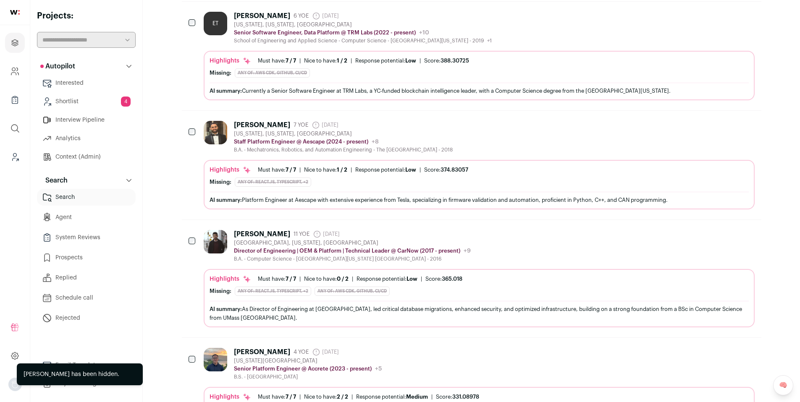
click at [679, 229] on icon "Hide" at bounding box center [679, 234] width 10 height 10
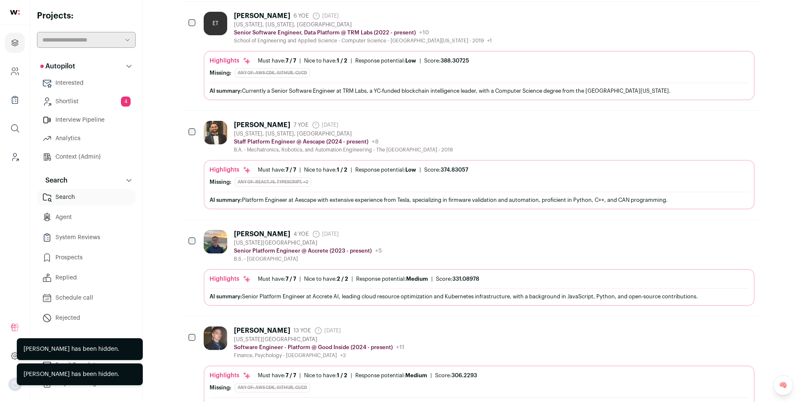
click at [472, 237] on div "[PERSON_NAME] 4 YOE [DATE] Admin only. The last time the profile was scraped. […" at bounding box center [479, 246] width 551 height 32
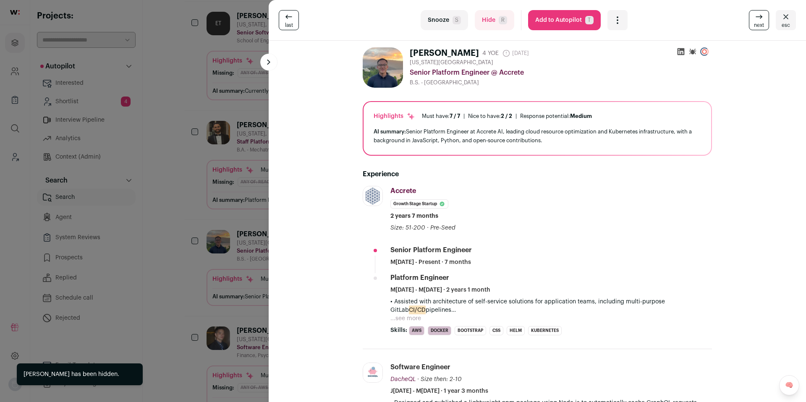
click at [408, 316] on button "...see more" at bounding box center [406, 319] width 31 height 8
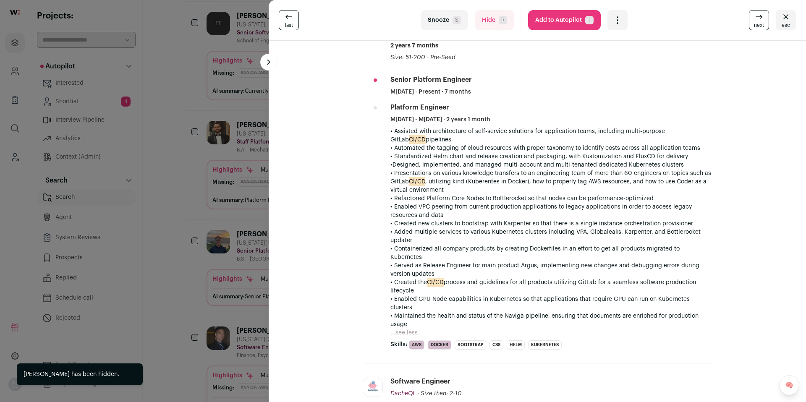
scroll to position [173, 0]
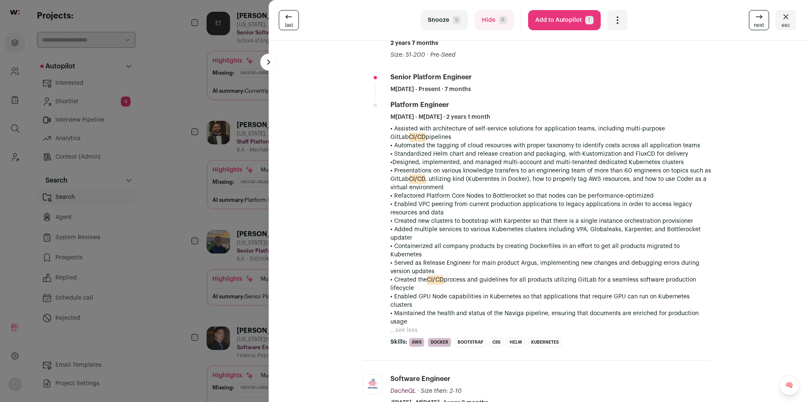
click at [616, 20] on icon "Open dropdown" at bounding box center [618, 20] width 10 height 10
click at [627, 54] on span "Add to Shortlist" at bounding box center [645, 51] width 48 height 8
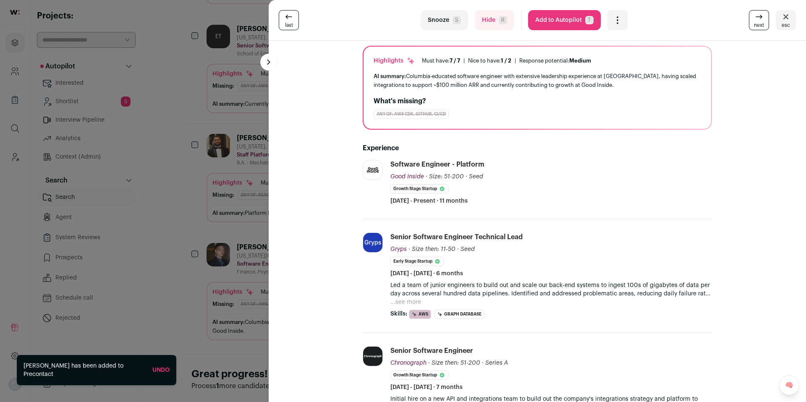
scroll to position [77, 0]
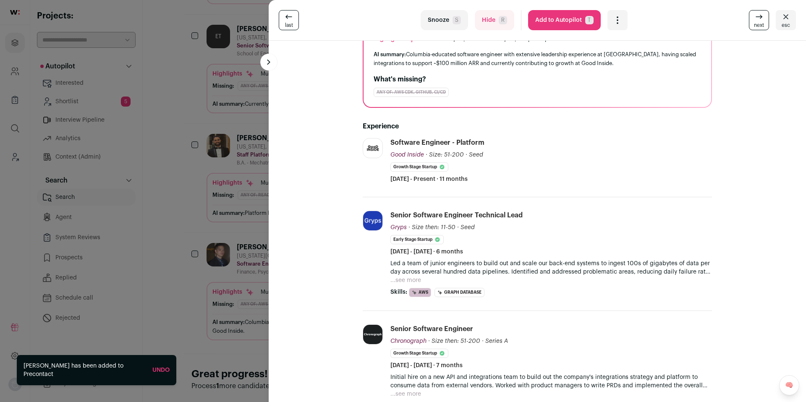
click at [499, 19] on span "R" at bounding box center [503, 20] width 8 height 8
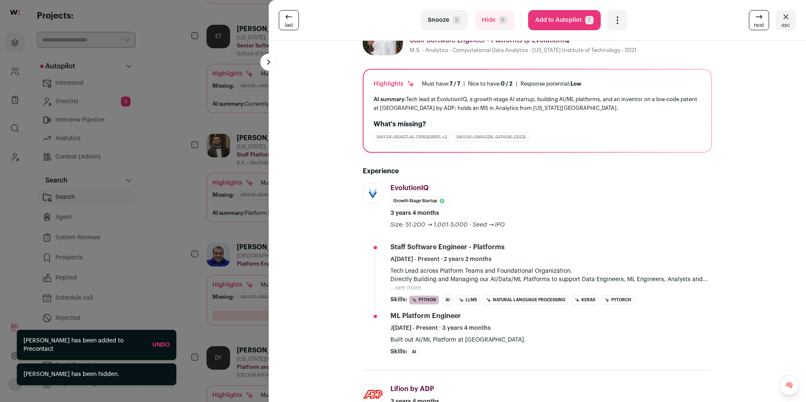
scroll to position [35, 0]
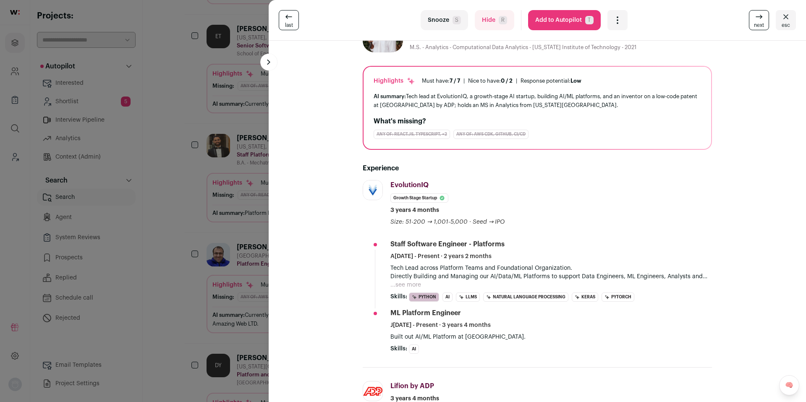
click at [499, 17] on span "R" at bounding box center [503, 20] width 8 height 8
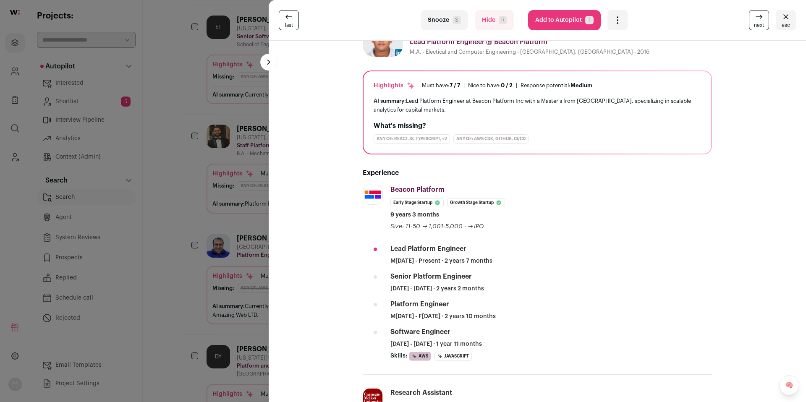
scroll to position [0, 0]
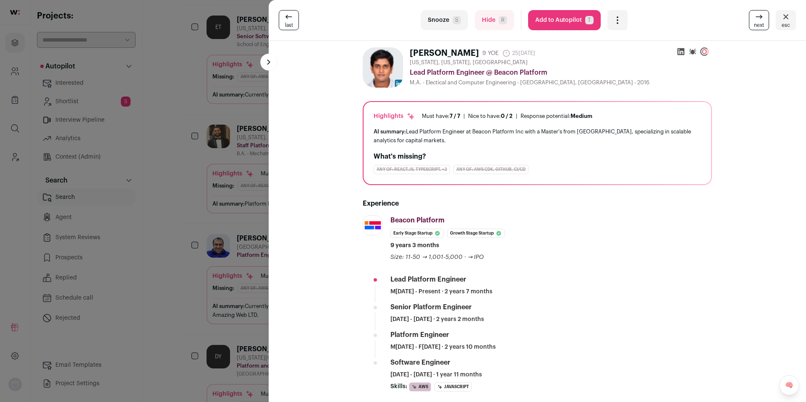
click at [440, 21] on button "Snooze S" at bounding box center [444, 20] width 47 height 20
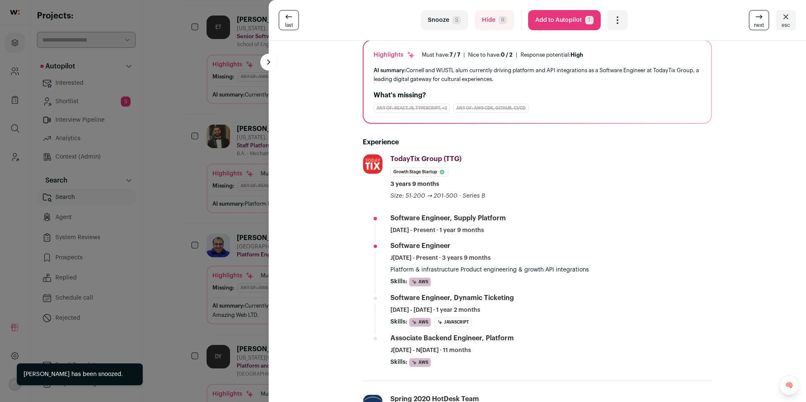
scroll to position [77, 0]
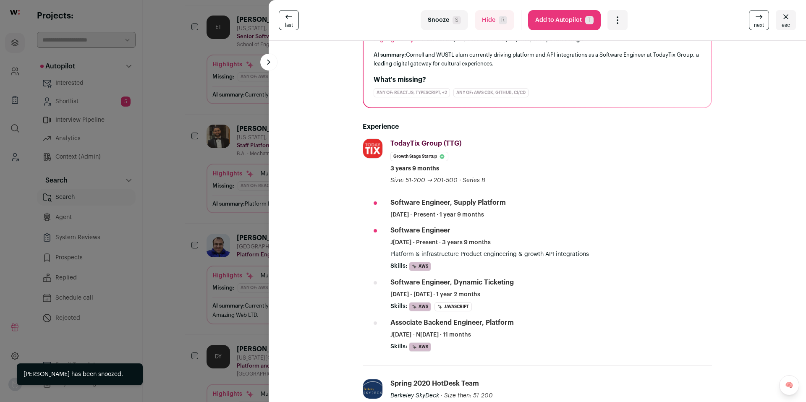
click at [613, 21] on icon "Open dropdown" at bounding box center [618, 20] width 10 height 10
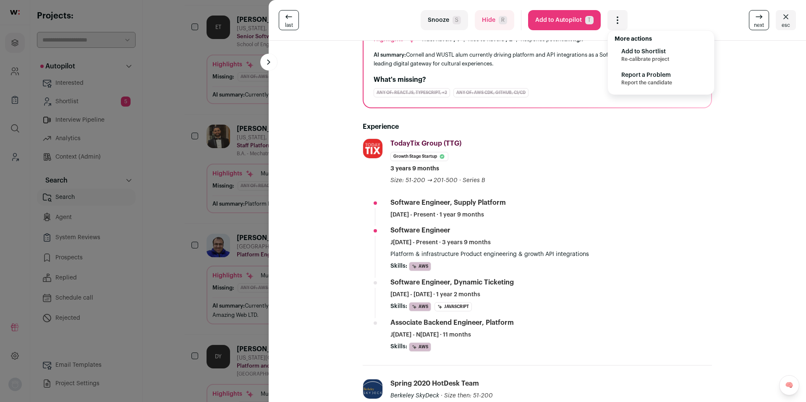
click at [628, 56] on span "Re-calibrate project" at bounding box center [645, 59] width 48 height 7
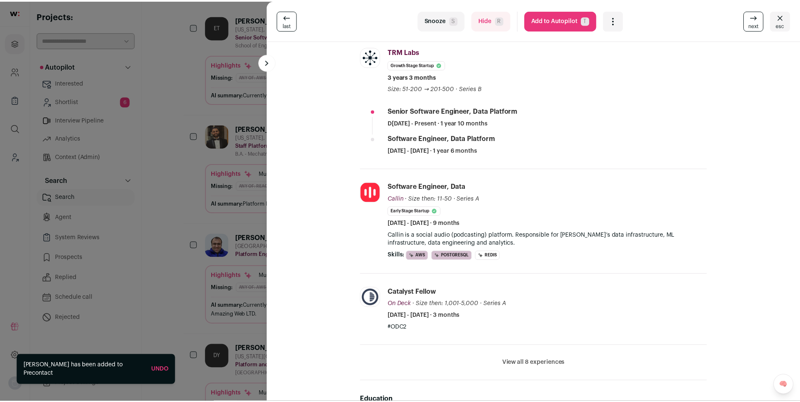
scroll to position [171, 0]
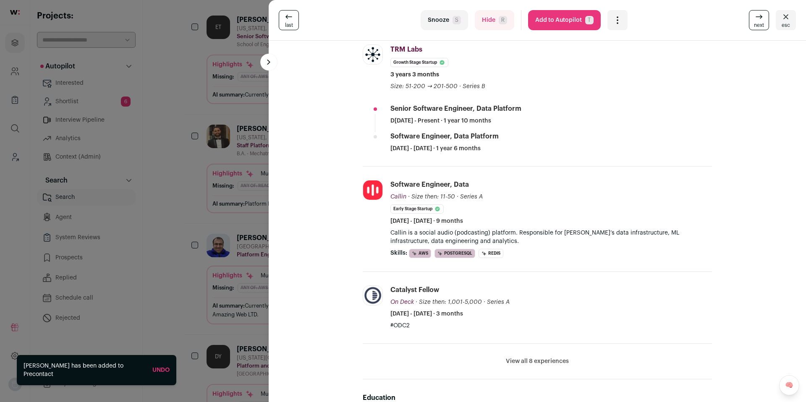
click at [71, 233] on div "last Snooze S Hide R Add to Autopilot T More actions Add to Shortlist Re-calibr…" at bounding box center [403, 201] width 806 height 402
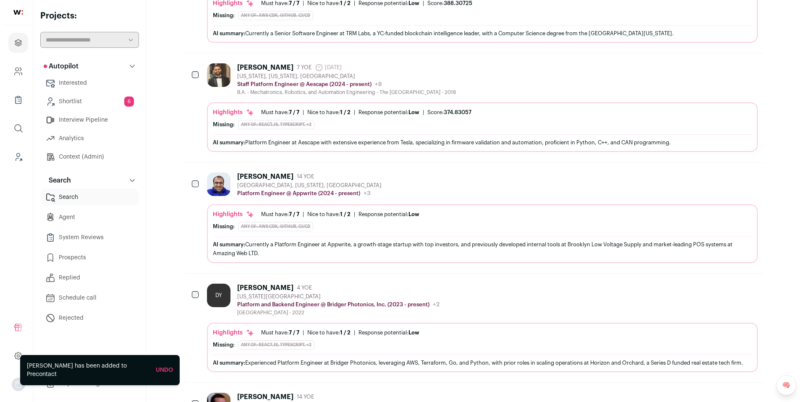
scroll to position [237, 0]
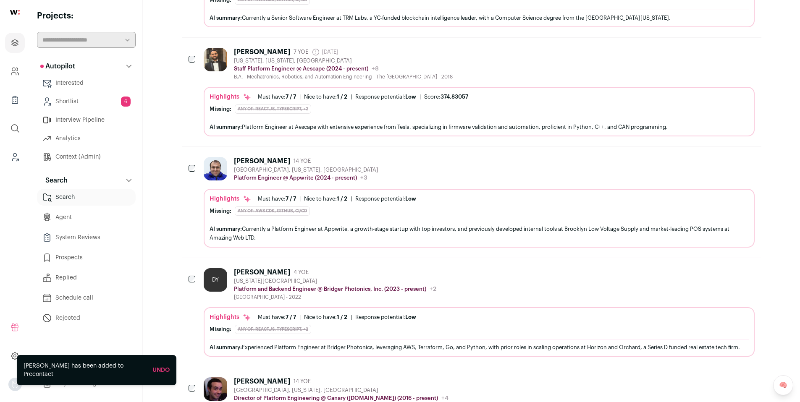
click at [451, 179] on div "[PERSON_NAME] 14 YOE [GEOGRAPHIC_DATA], [US_STATE], [GEOGRAPHIC_DATA] Platform …" at bounding box center [479, 169] width 551 height 25
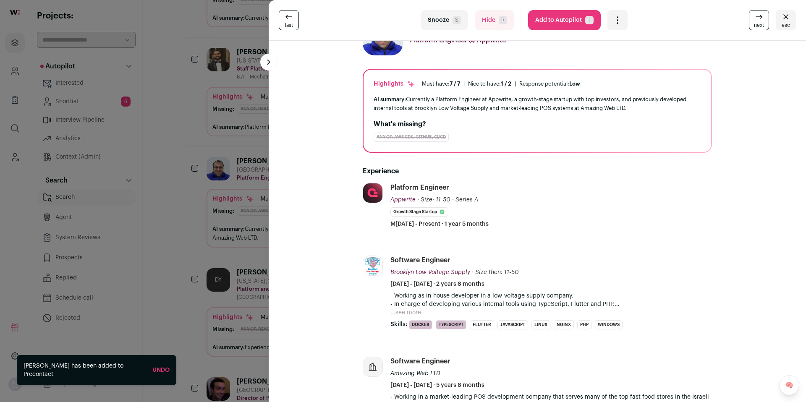
scroll to position [35, 0]
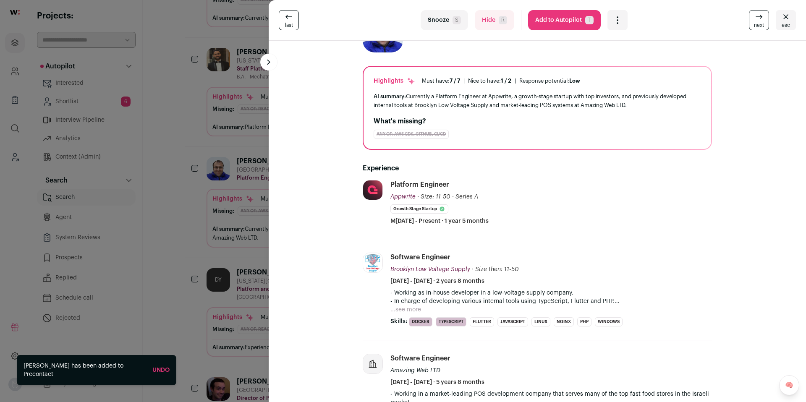
click at [610, 25] on div "Open dropdown" at bounding box center [618, 20] width 20 height 20
click at [621, 52] on span "Add to Shortlist" at bounding box center [645, 51] width 48 height 8
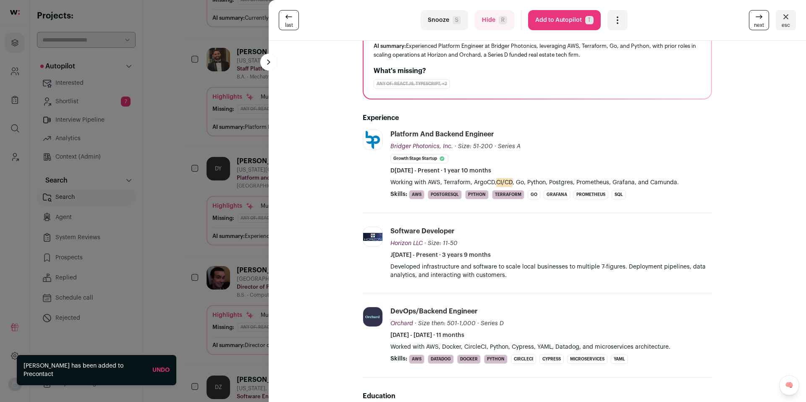
scroll to position [111, 0]
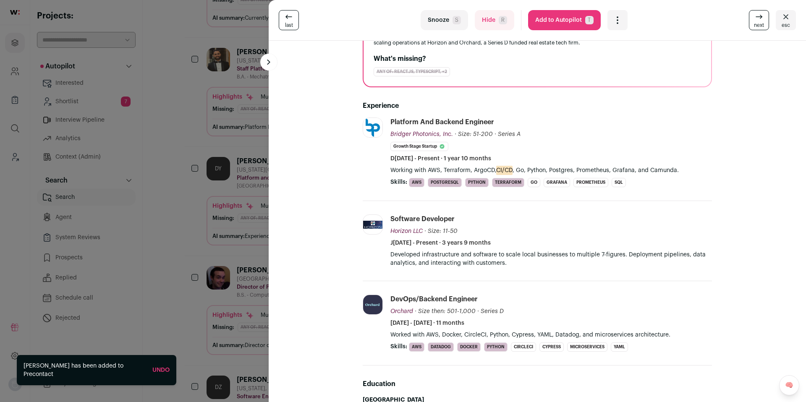
click at [202, 270] on div "last Snooze S Hide R Add to Autopilot T More actions Add to Shortlist Re-calibr…" at bounding box center [403, 201] width 806 height 402
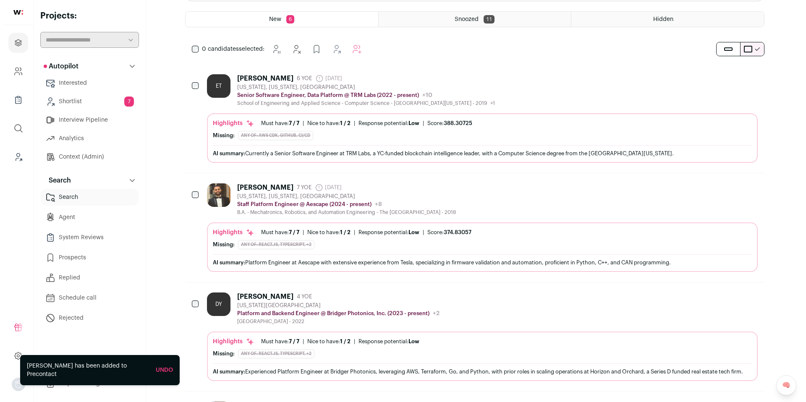
scroll to position [0, 0]
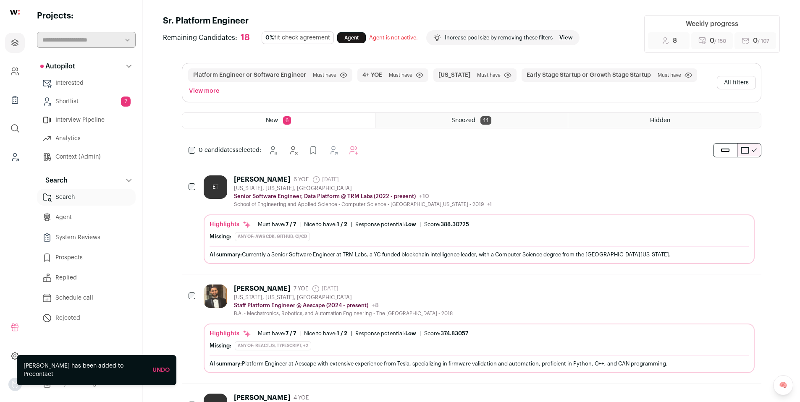
click at [511, 197] on div "ET [PERSON_NAME] 6 YOE [DATE] Admin only. The last time the profile was scraped…" at bounding box center [479, 192] width 551 height 32
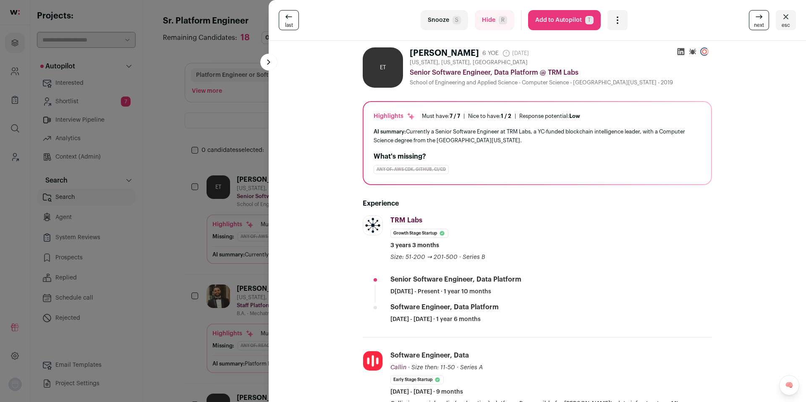
click at [442, 16] on button "Snooze S" at bounding box center [444, 20] width 47 height 20
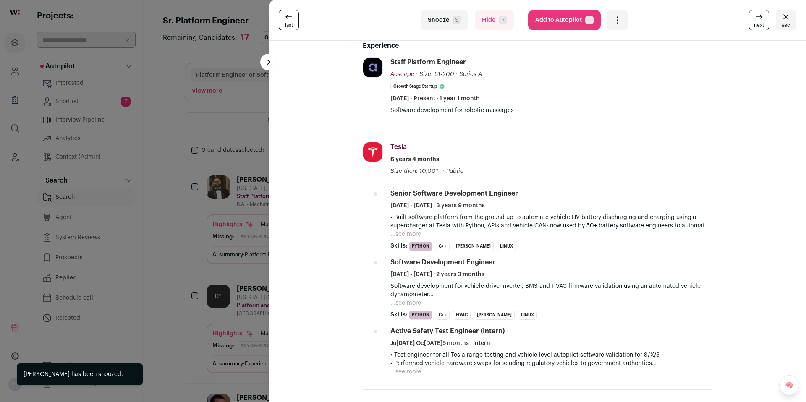
scroll to position [172, 0]
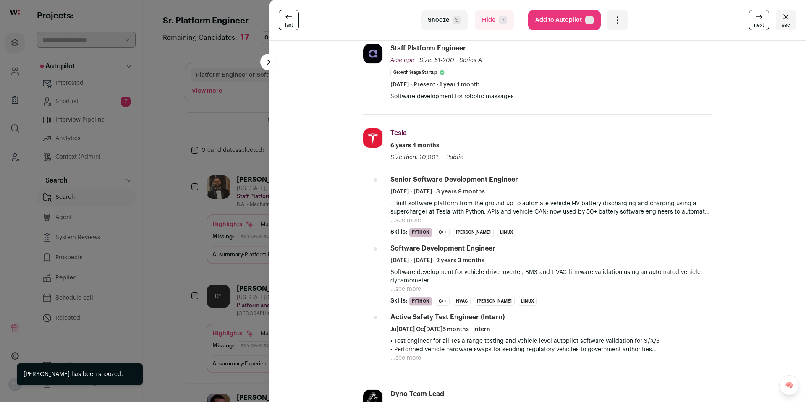
click at [438, 22] on button "Snooze S" at bounding box center [444, 20] width 47 height 20
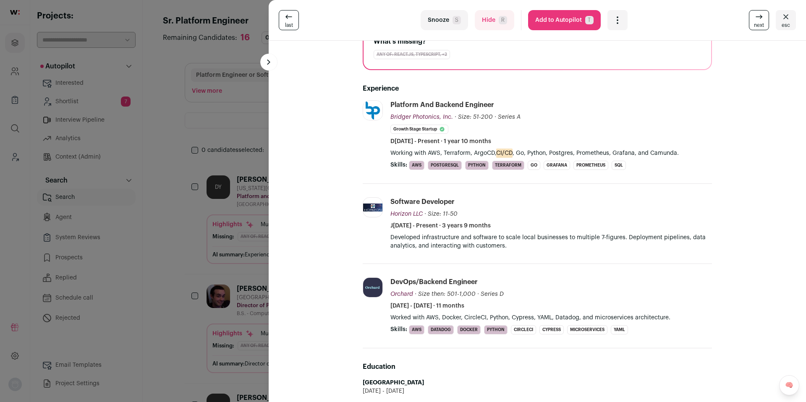
scroll to position [126, 0]
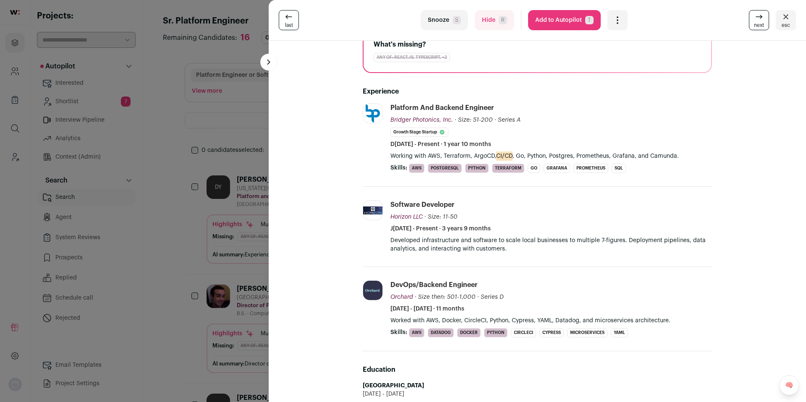
click at [616, 21] on icon "Open dropdown" at bounding box center [618, 20] width 10 height 10
click at [628, 58] on span "Re-calibrate project" at bounding box center [645, 59] width 48 height 7
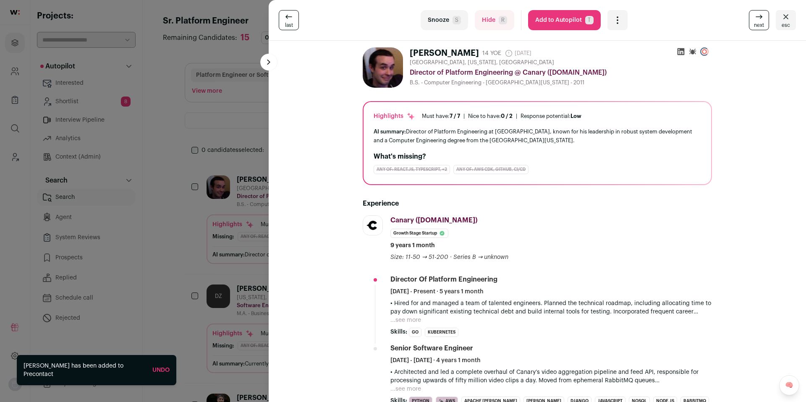
click at [500, 21] on span "R" at bounding box center [503, 20] width 8 height 8
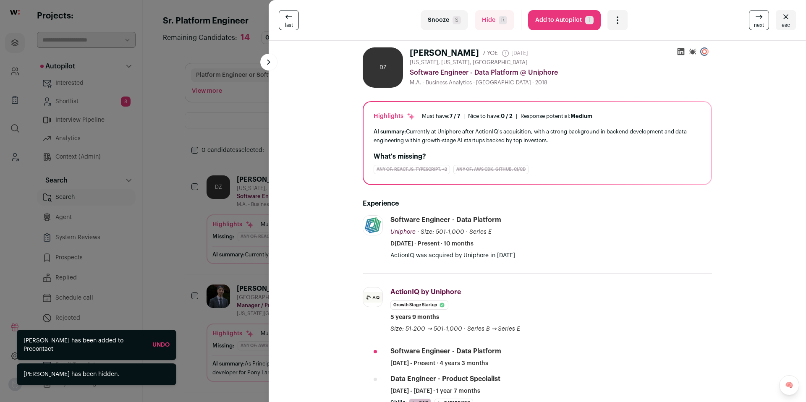
click at [430, 24] on button "Snooze S" at bounding box center [444, 20] width 47 height 20
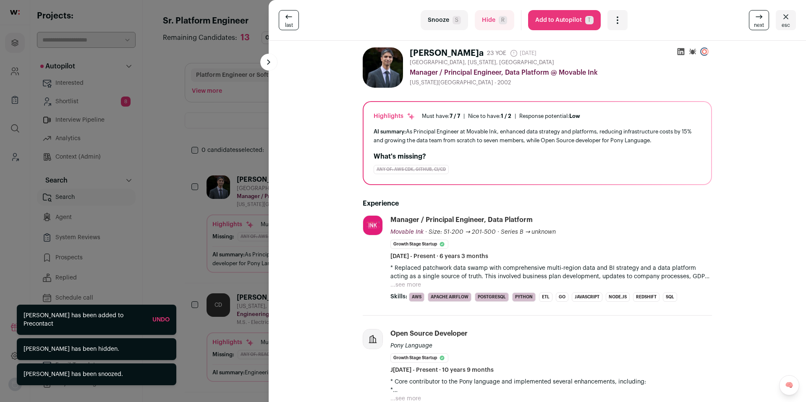
click at [478, 20] on button "Hide R" at bounding box center [494, 20] width 39 height 20
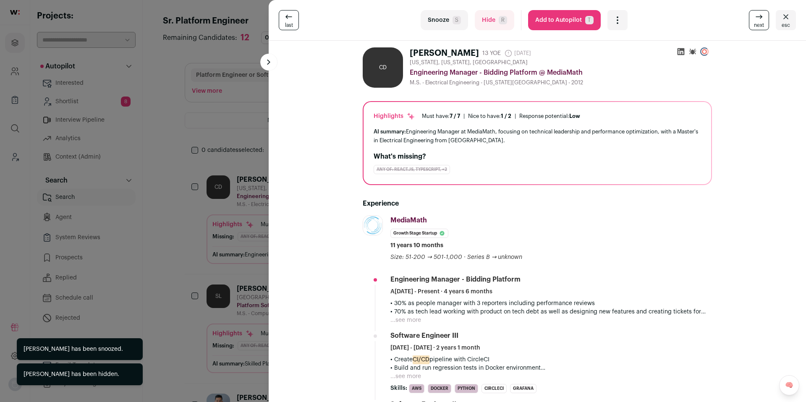
click at [478, 20] on button "Hide R" at bounding box center [494, 20] width 39 height 20
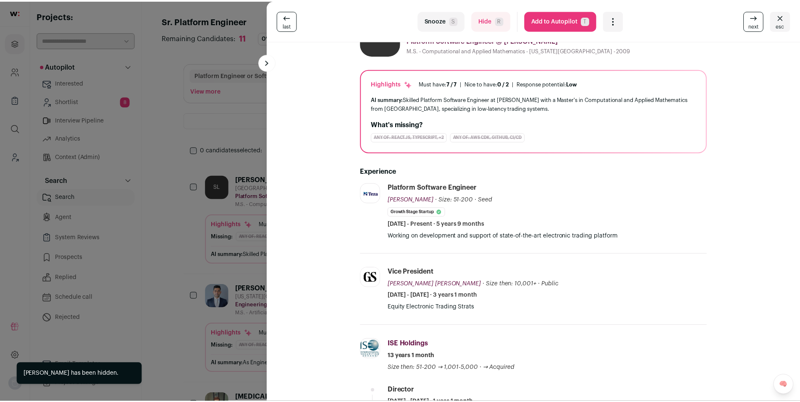
scroll to position [35, 0]
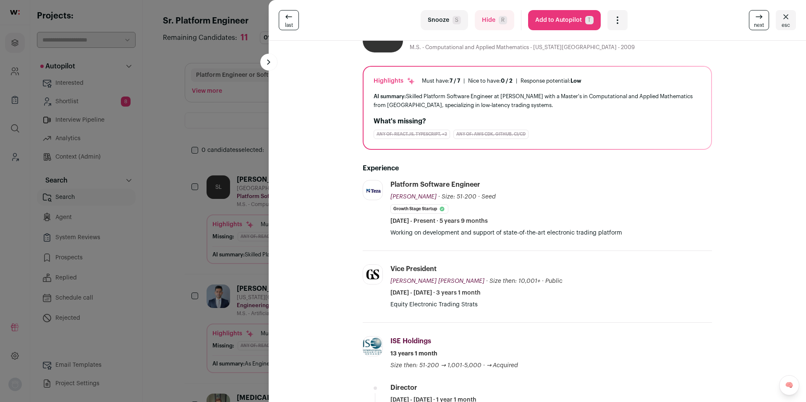
click at [437, 19] on button "Snooze S" at bounding box center [444, 20] width 47 height 20
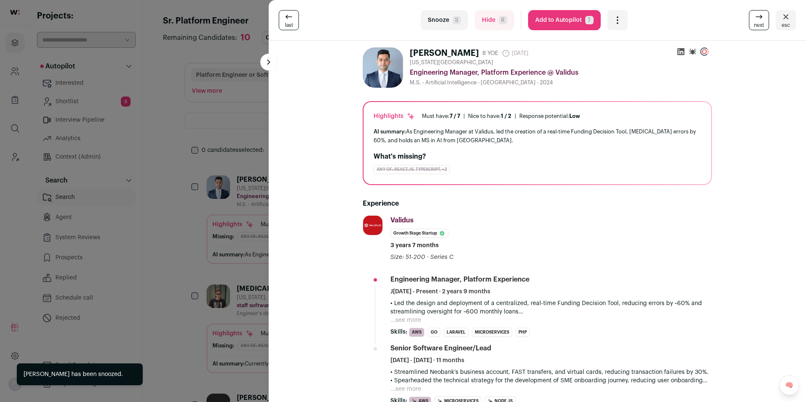
click at [478, 21] on button "Hide R" at bounding box center [494, 20] width 39 height 20
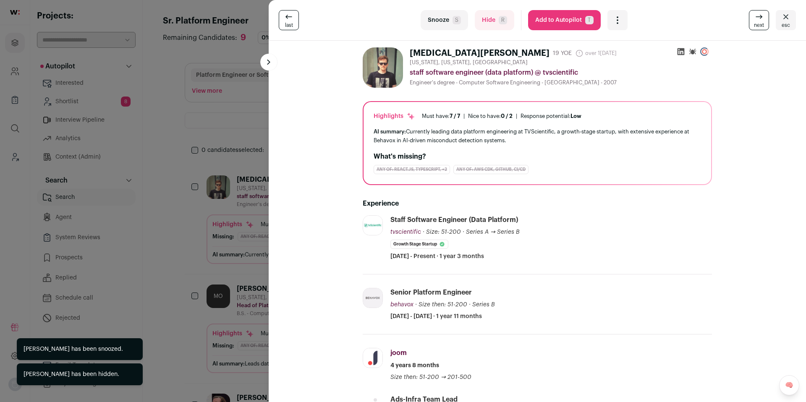
click at [478, 21] on button "Hide R" at bounding box center [494, 20] width 39 height 20
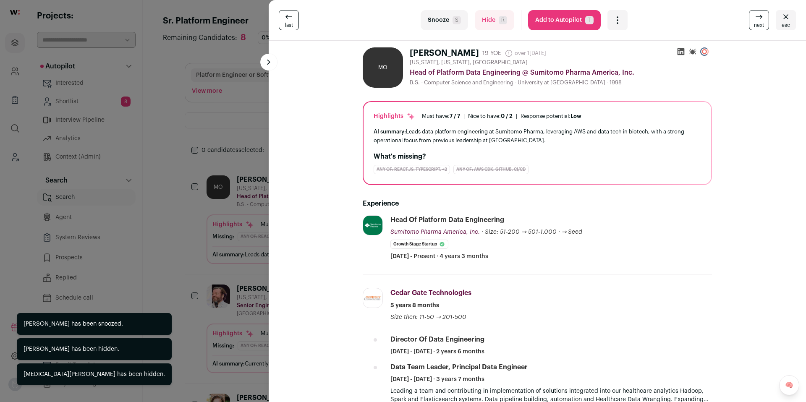
click at [478, 21] on button "Hide R" at bounding box center [494, 20] width 39 height 20
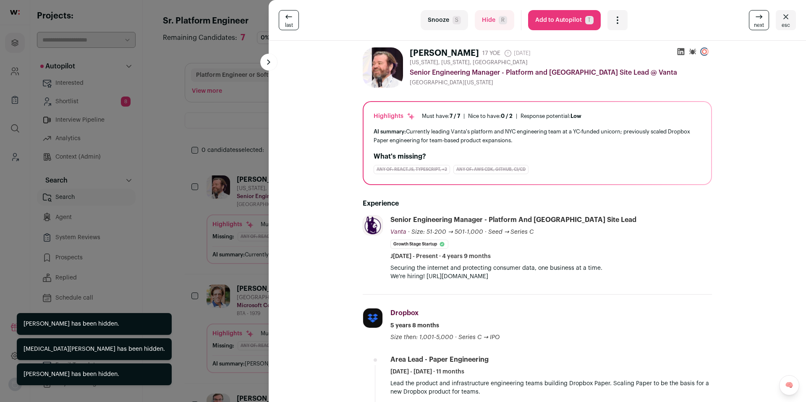
click at [478, 21] on button "Hide R" at bounding box center [494, 20] width 39 height 20
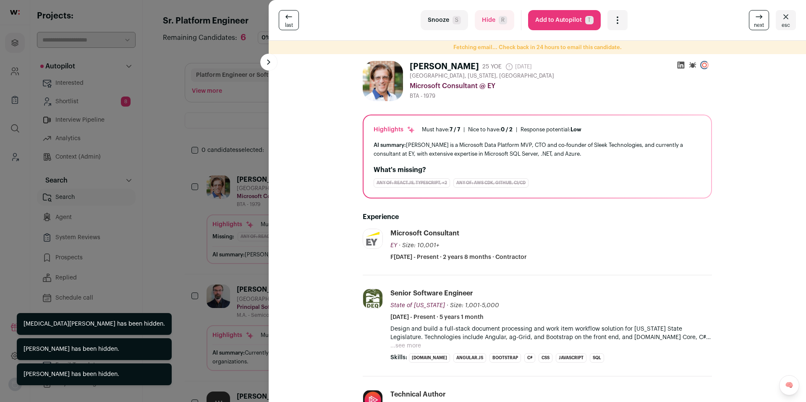
click at [493, 23] on button "Hide R" at bounding box center [494, 20] width 39 height 20
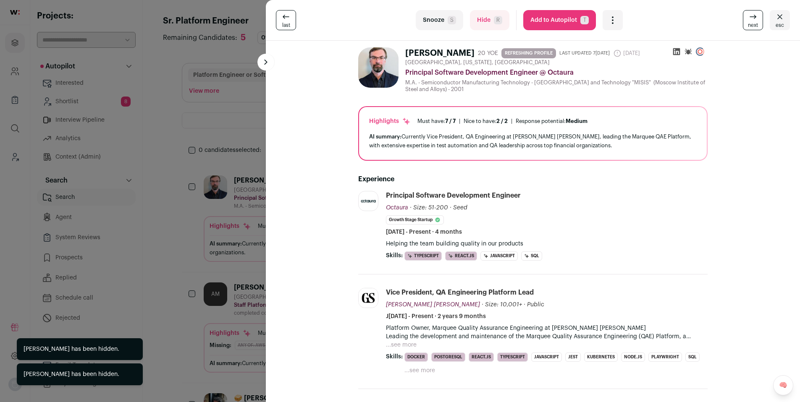
click at [494, 23] on span "R" at bounding box center [498, 20] width 8 height 8
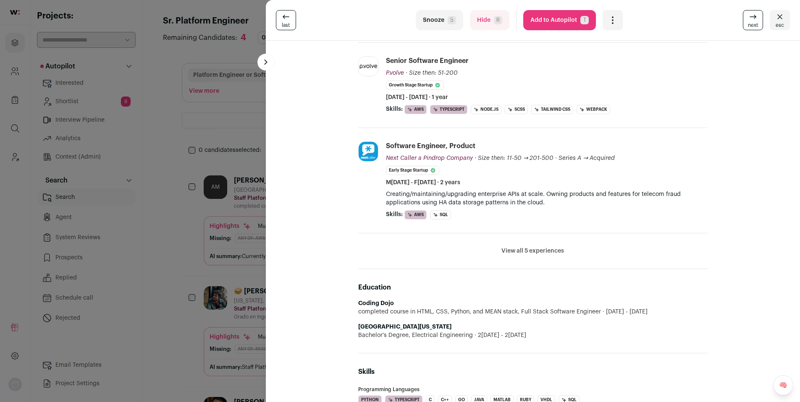
scroll to position [234, 0]
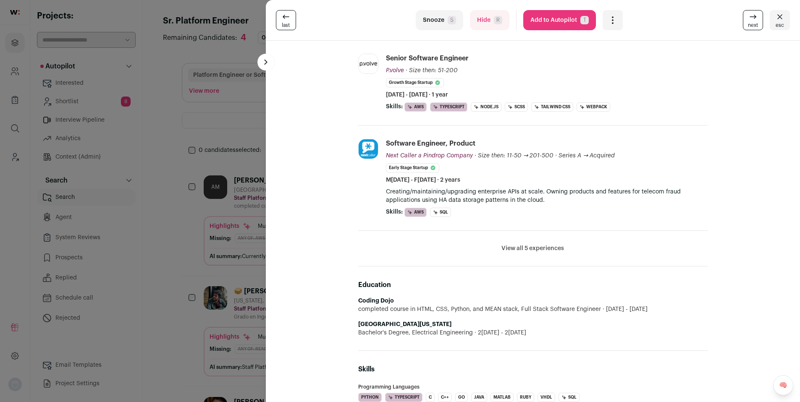
click at [441, 18] on button "Snooze S" at bounding box center [439, 20] width 47 height 20
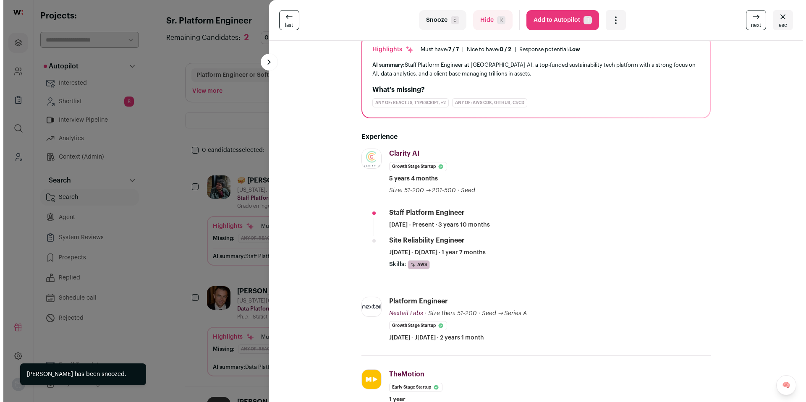
scroll to position [78, 0]
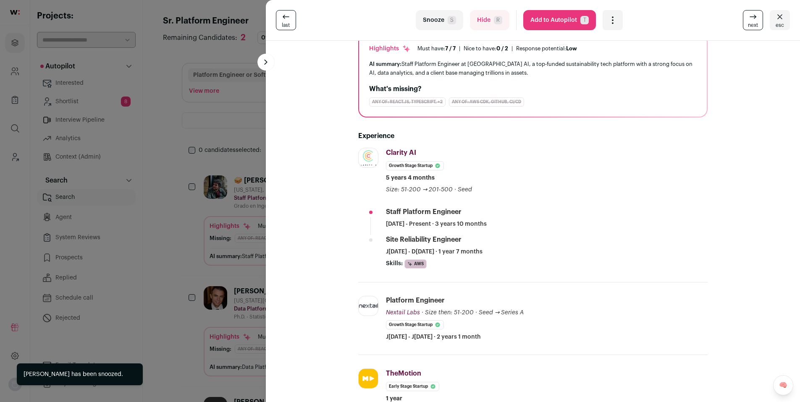
click at [608, 22] on icon "Open dropdown" at bounding box center [613, 20] width 10 height 10
click at [616, 51] on span "Add to Shortlist" at bounding box center [640, 51] width 48 height 8
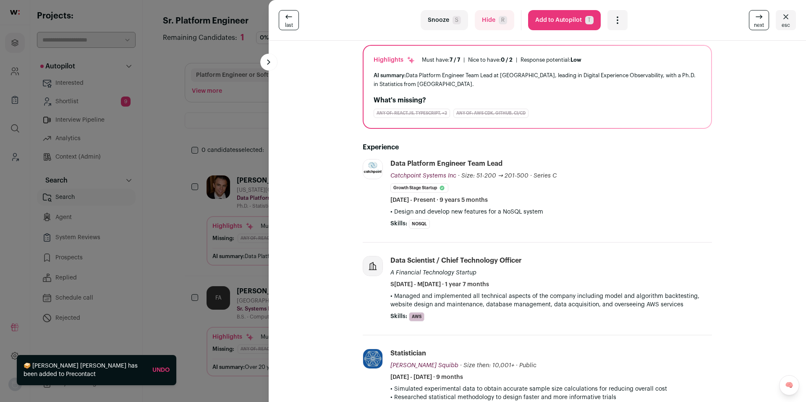
scroll to position [71, 0]
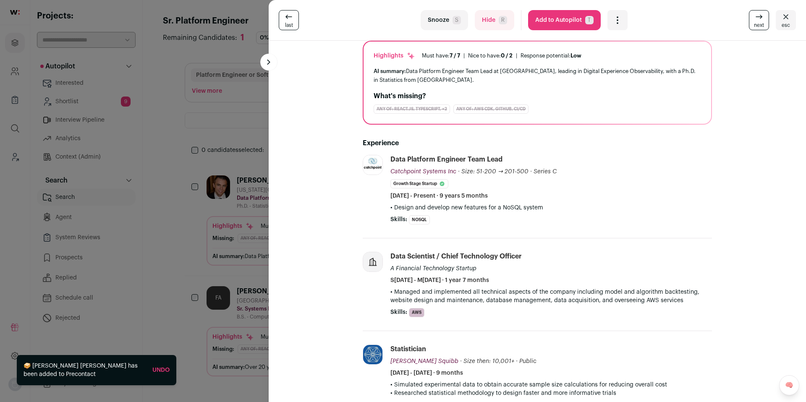
click at [435, 14] on button "Snooze S" at bounding box center [444, 20] width 47 height 20
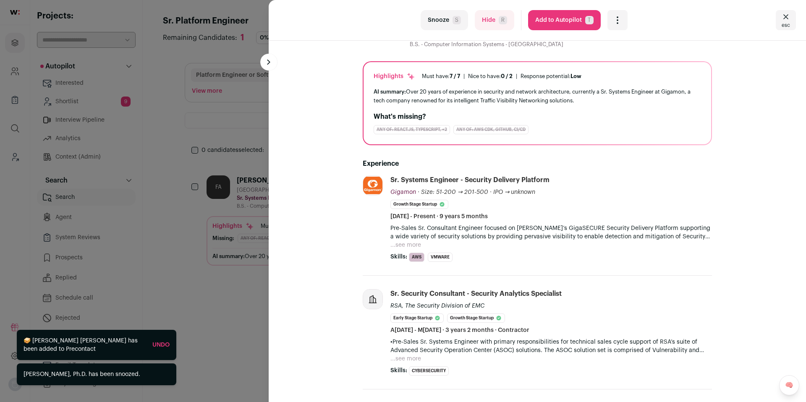
scroll to position [76, 0]
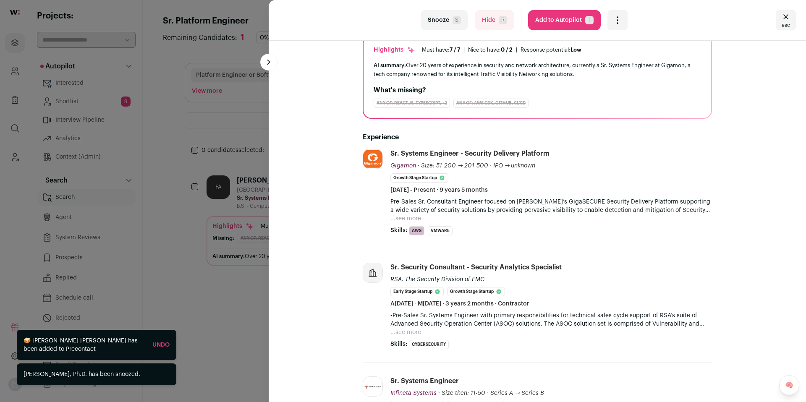
click at [430, 21] on button "Snooze S" at bounding box center [444, 20] width 47 height 20
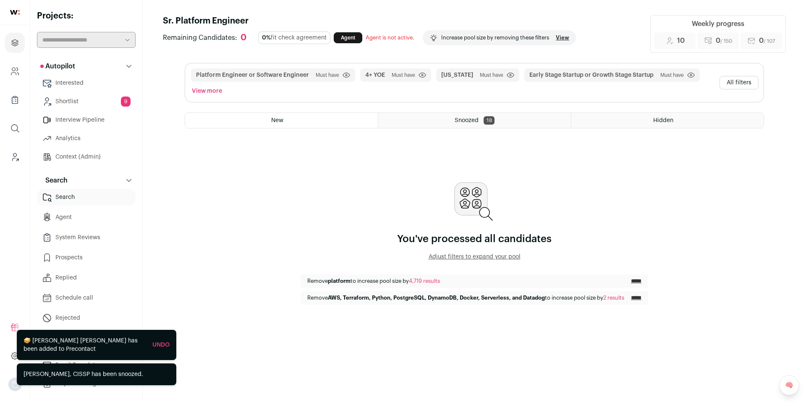
click at [104, 102] on link "Shortlist 9" at bounding box center [86, 101] width 99 height 17
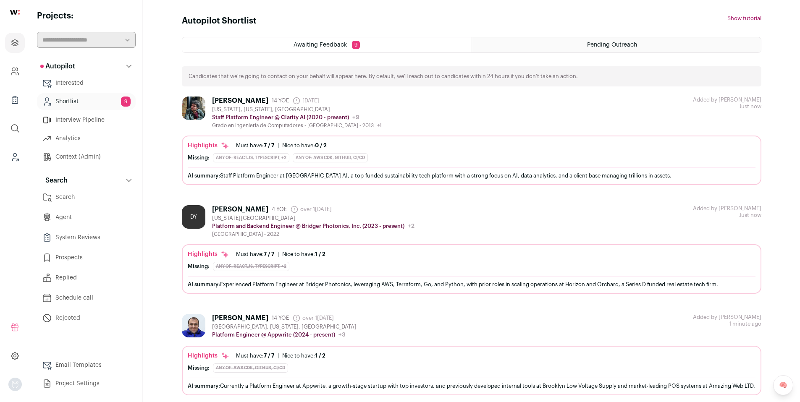
click at [18, 41] on icon "Projects" at bounding box center [15, 42] width 6 height 6
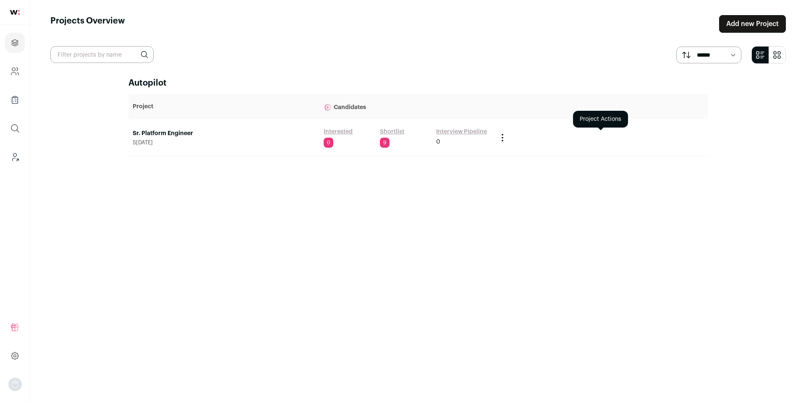
click at [498, 136] on icon "Project Actions" at bounding box center [503, 138] width 10 height 10
click at [500, 136] on icon "Project Actions" at bounding box center [503, 138] width 10 height 10
click at [503, 137] on icon "Project Actions" at bounding box center [503, 138] width 10 height 10
click at [669, 175] on button "Create Share Link" at bounding box center [673, 175] width 47 height 7
click at [501, 140] on icon "Project Actions" at bounding box center [503, 138] width 10 height 10
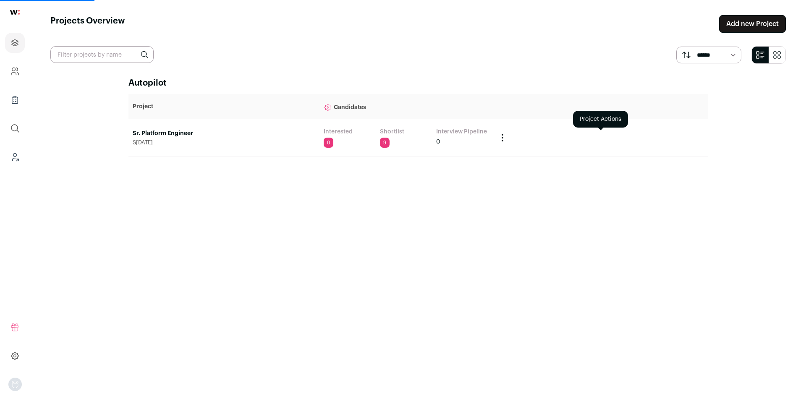
click at [502, 139] on icon "Project Actions" at bounding box center [503, 138] width 10 height 10
click at [672, 178] on div "**********" at bounding box center [417, 232] width 579 height 310
click at [502, 140] on icon "Project Actions" at bounding box center [502, 140] width 1 height 1
click at [667, 176] on button "Copy Share Link" at bounding box center [675, 175] width 42 height 7
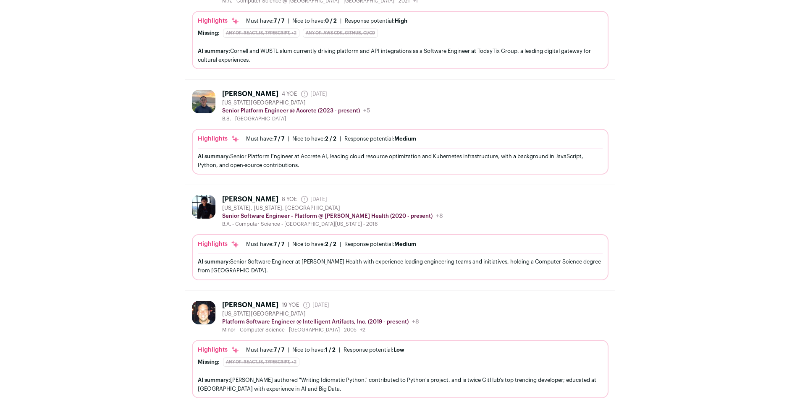
scroll to position [1003, 0]
